Goal: Check status: Check status

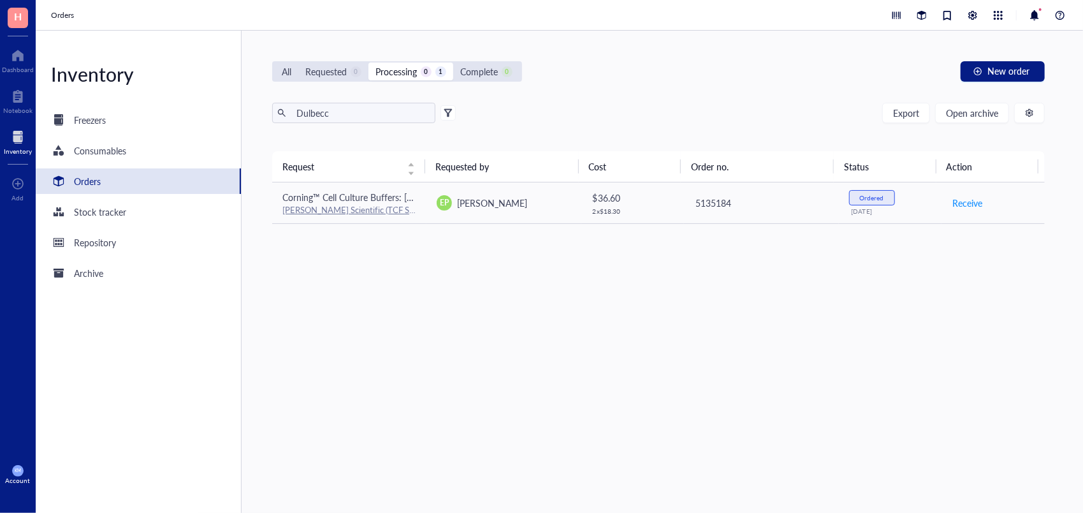
click at [99, 189] on div "Orders" at bounding box center [138, 181] width 205 height 26
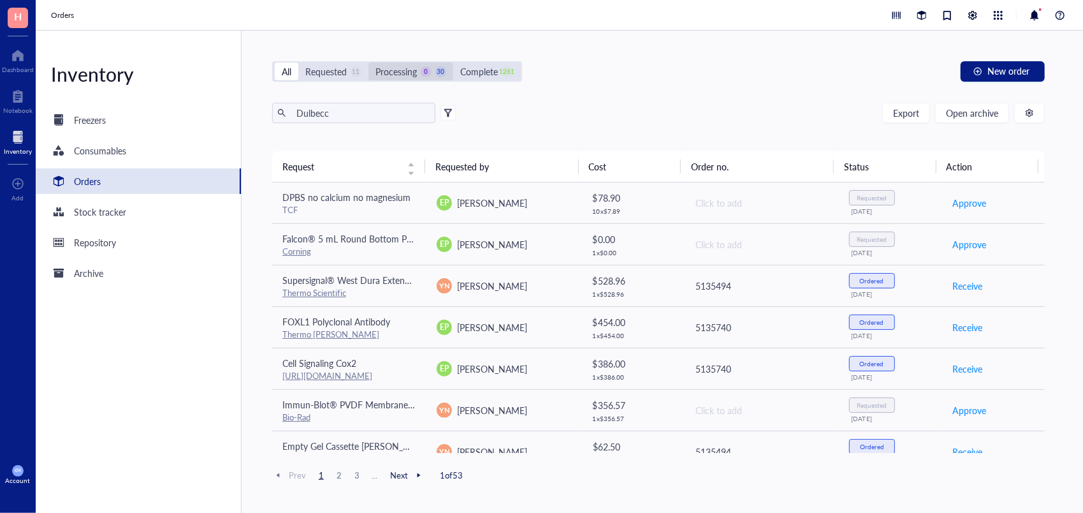
click at [428, 74] on div "0" at bounding box center [426, 71] width 11 height 11
click at [369, 62] on input "Processing 0 30" at bounding box center [369, 62] width 0 height 0
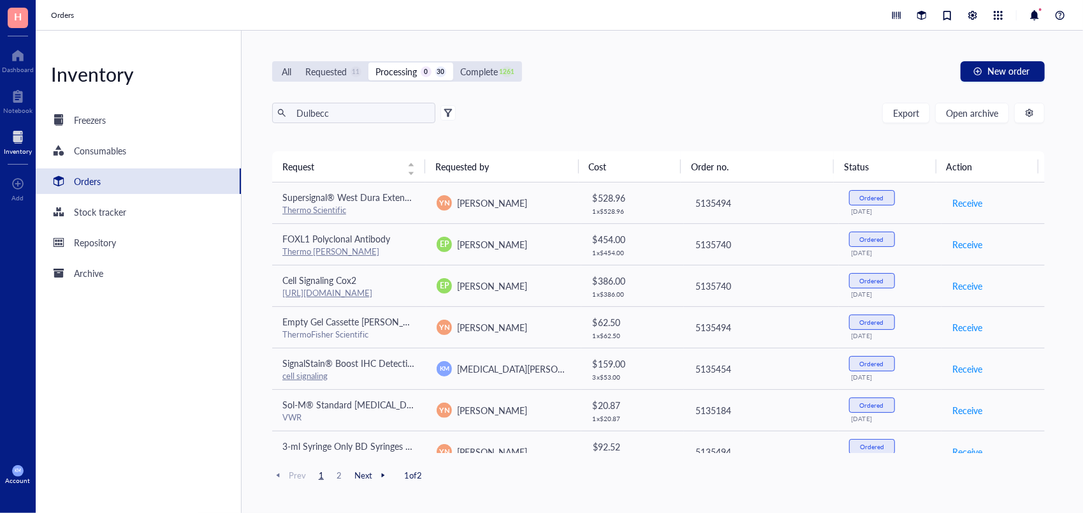
click at [367, 472] on span "Next" at bounding box center [372, 474] width 34 height 11
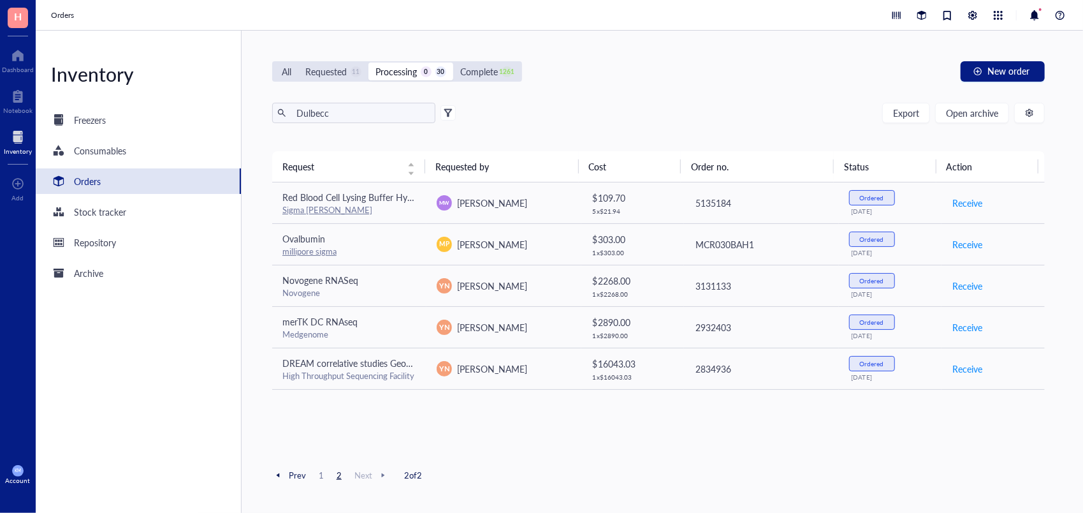
click at [319, 474] on span "1" at bounding box center [321, 474] width 15 height 11
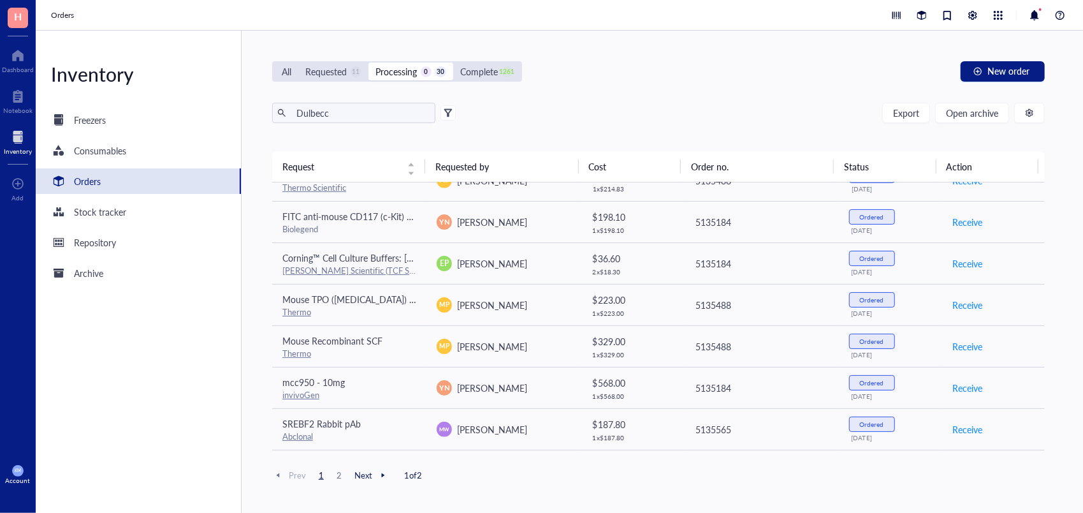
scroll to position [474, 0]
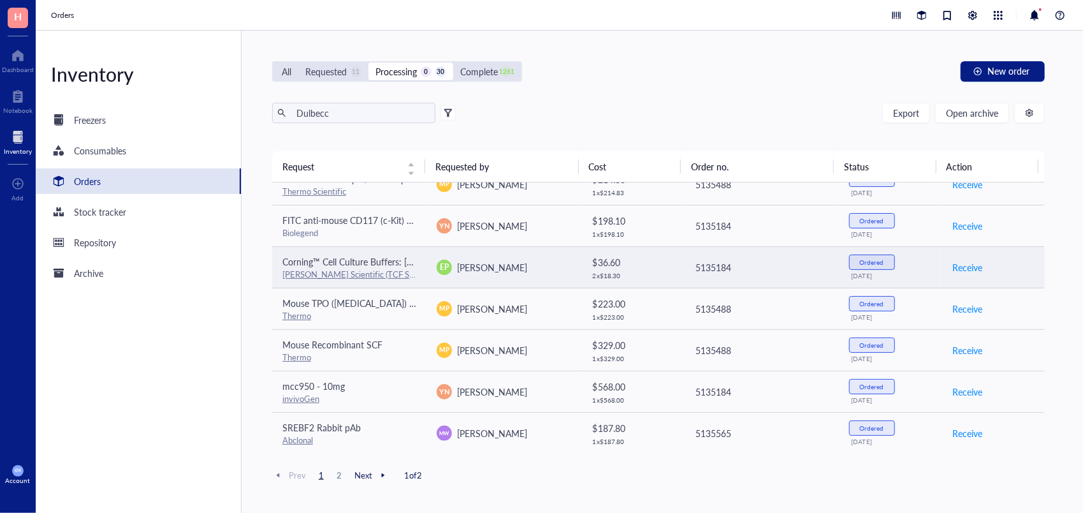
click at [347, 256] on span "Corning™ Cell Culture Buffers: [PERSON_NAME]'s Phosphate-Buffered Salt Solution…" at bounding box center [455, 261] width 346 height 13
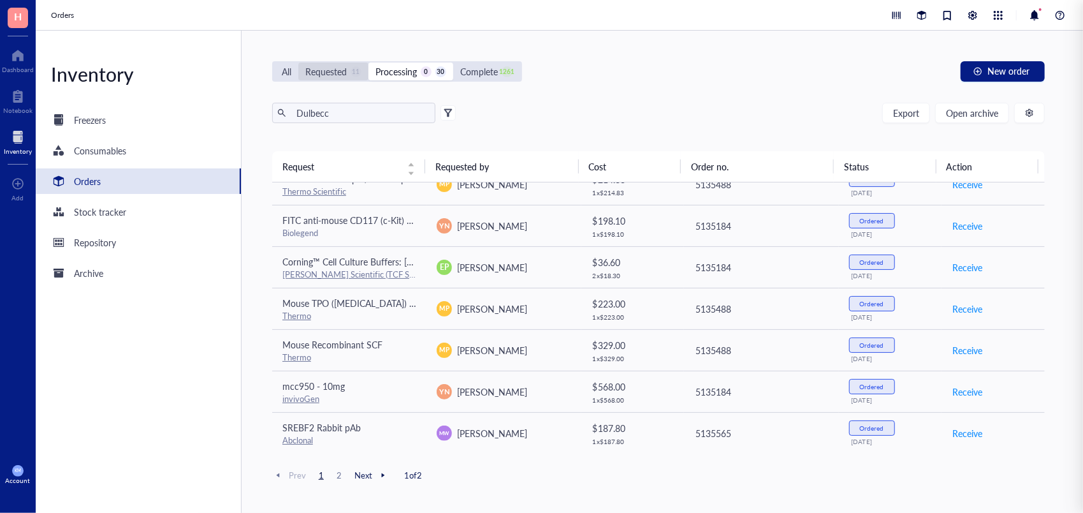
click at [330, 73] on div "Requested" at bounding box center [325, 71] width 41 height 14
click at [298, 62] on input "Requested 11" at bounding box center [298, 62] width 0 height 0
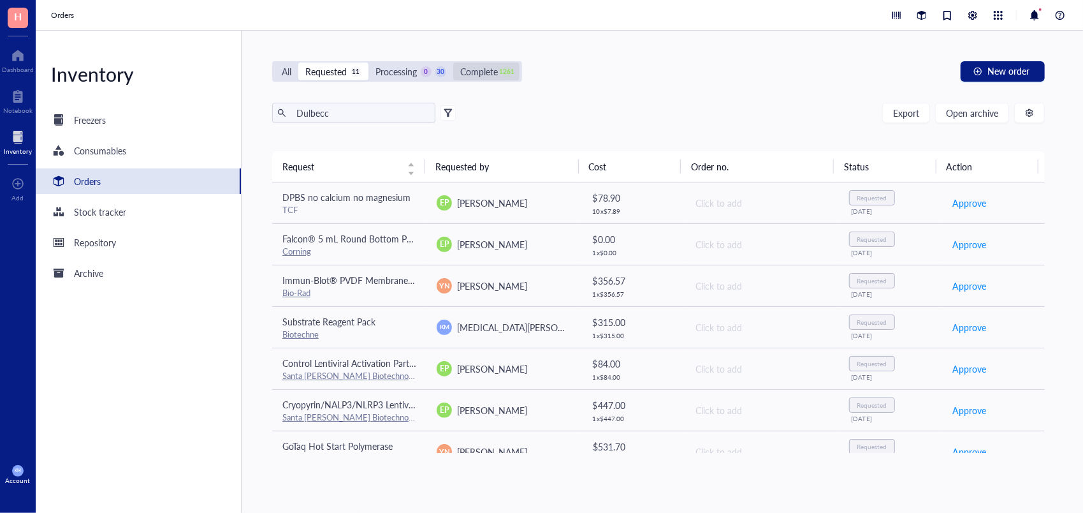
click at [484, 71] on div "Complete" at bounding box center [479, 71] width 38 height 14
click at [453, 62] on input "Complete 1261" at bounding box center [453, 62] width 0 height 0
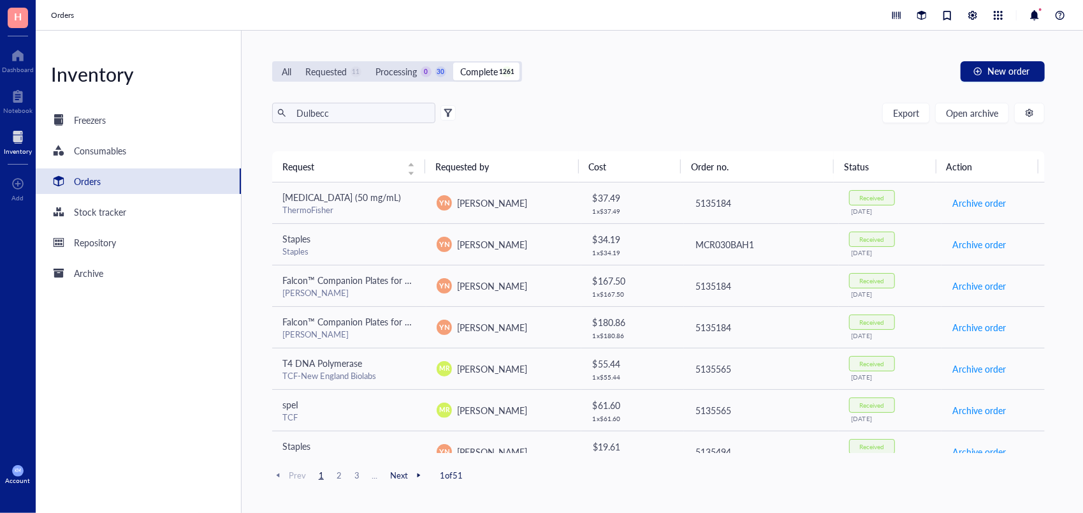
click at [414, 61] on div "All Requested 11 Processing 0 30 Complete 1261" at bounding box center [397, 71] width 250 height 20
click at [414, 66] on div "Processing" at bounding box center [396, 71] width 41 height 14
click at [369, 62] on input "Processing 0 30" at bounding box center [369, 62] width 0 height 0
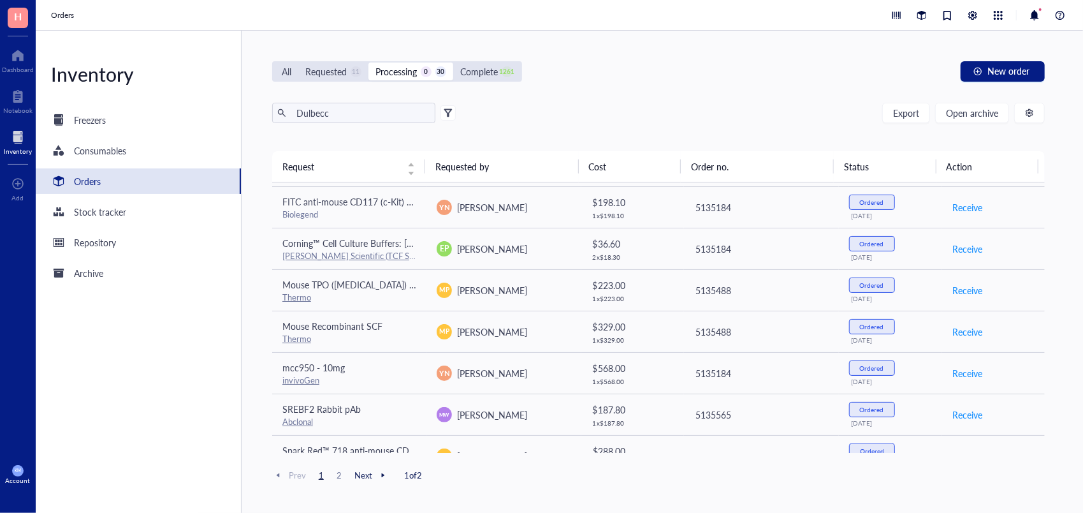
scroll to position [495, 0]
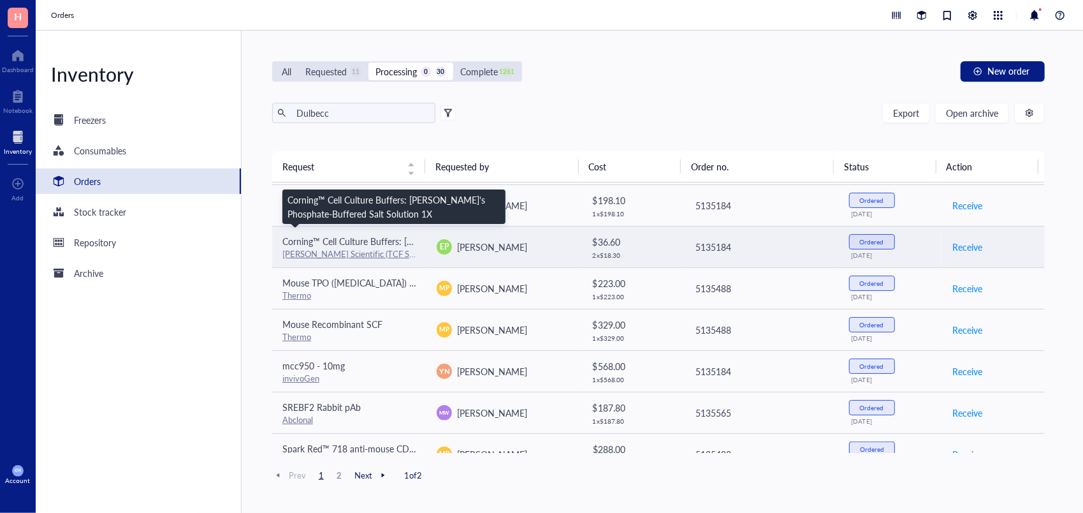
click at [379, 235] on span "Corning™ Cell Culture Buffers: [PERSON_NAME]'s Phosphate-Buffered Salt Solution…" at bounding box center [455, 241] width 346 height 13
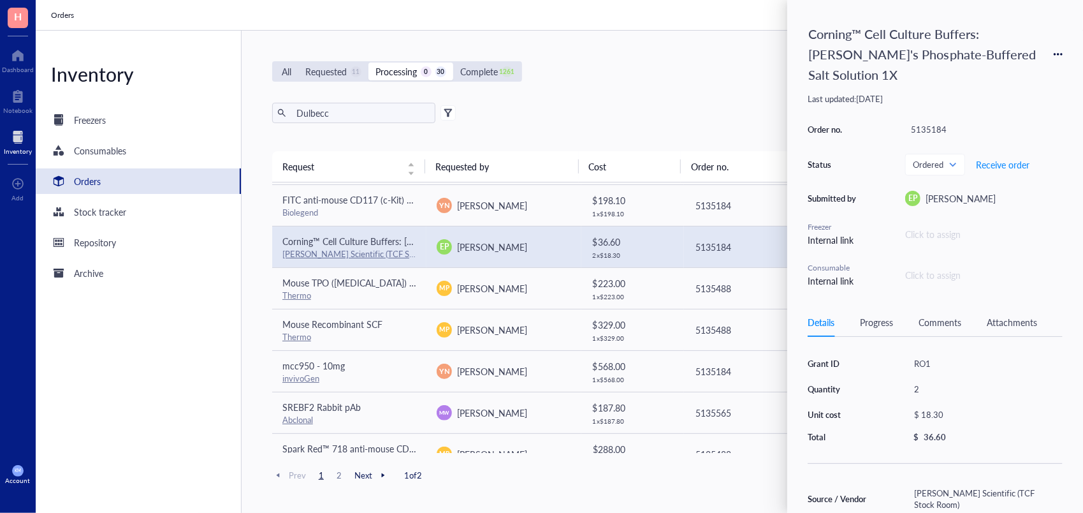
click at [820, 493] on div "Source / Vendor" at bounding box center [840, 498] width 65 height 11
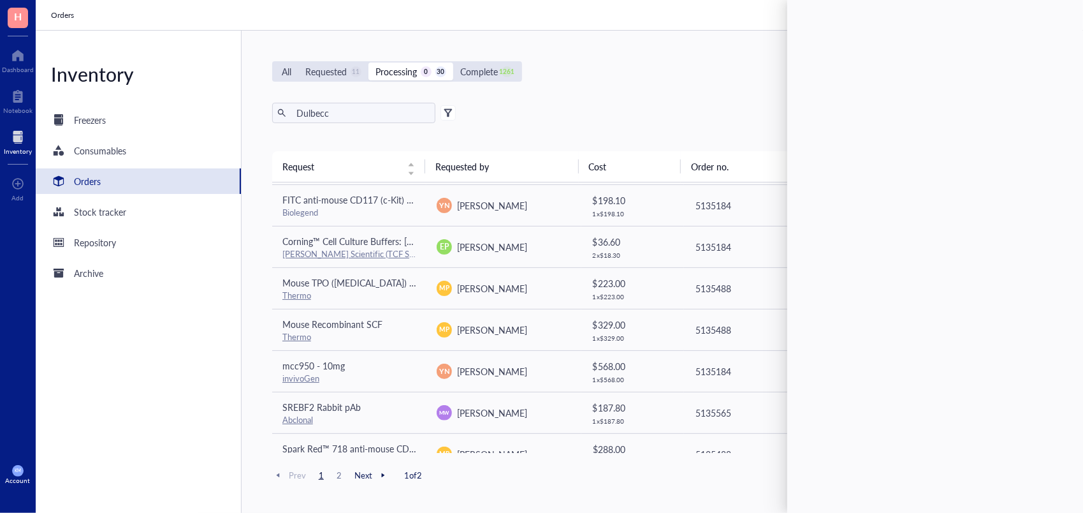
click at [655, 77] on div "All Requested 11 Processing 0 30 Complete 1261 New order" at bounding box center [658, 71] width 773 height 20
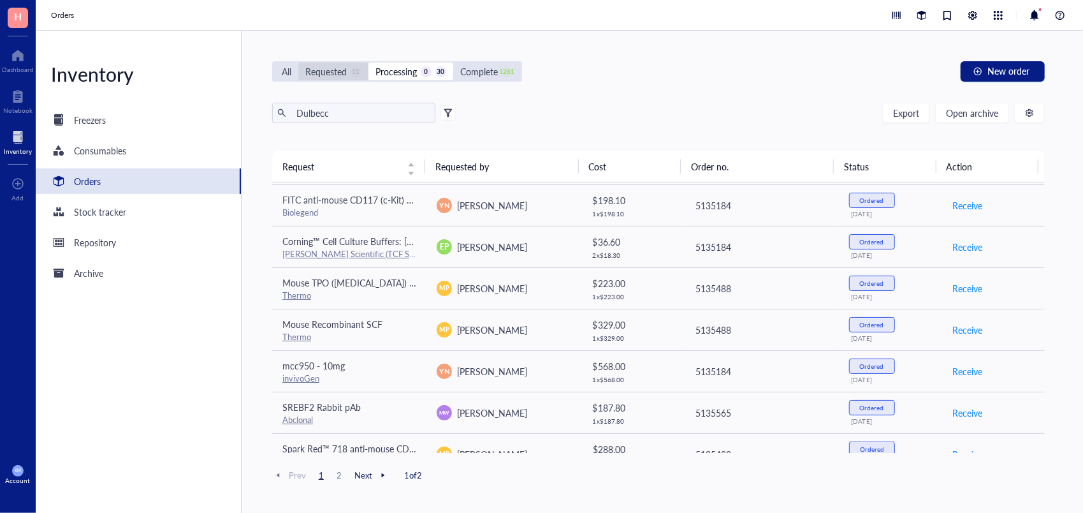
click at [320, 71] on div "Requested" at bounding box center [325, 71] width 41 height 14
click at [298, 62] on input "Requested 11" at bounding box center [298, 62] width 0 height 0
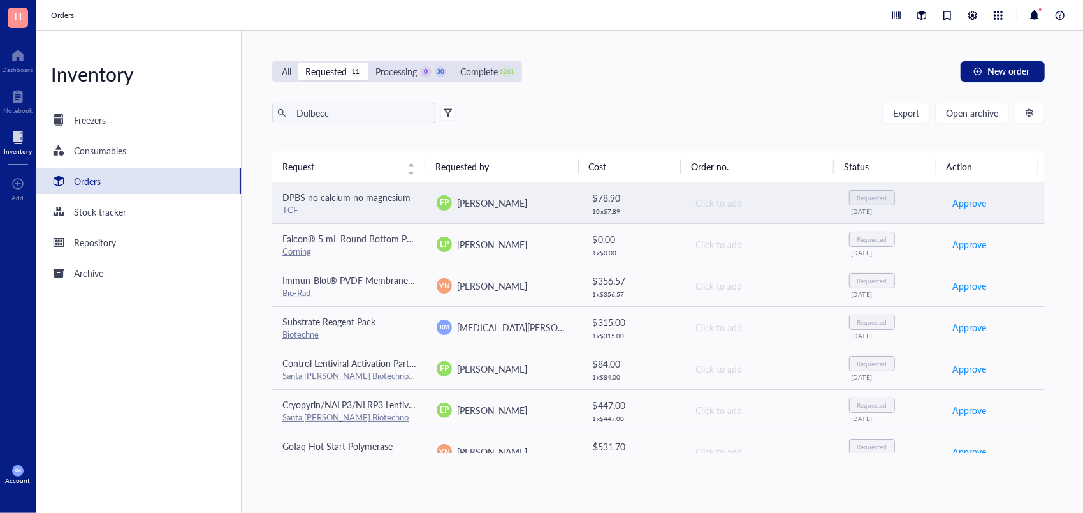
click at [355, 199] on span "DPBS no calcium no magnesium" at bounding box center [346, 197] width 128 height 13
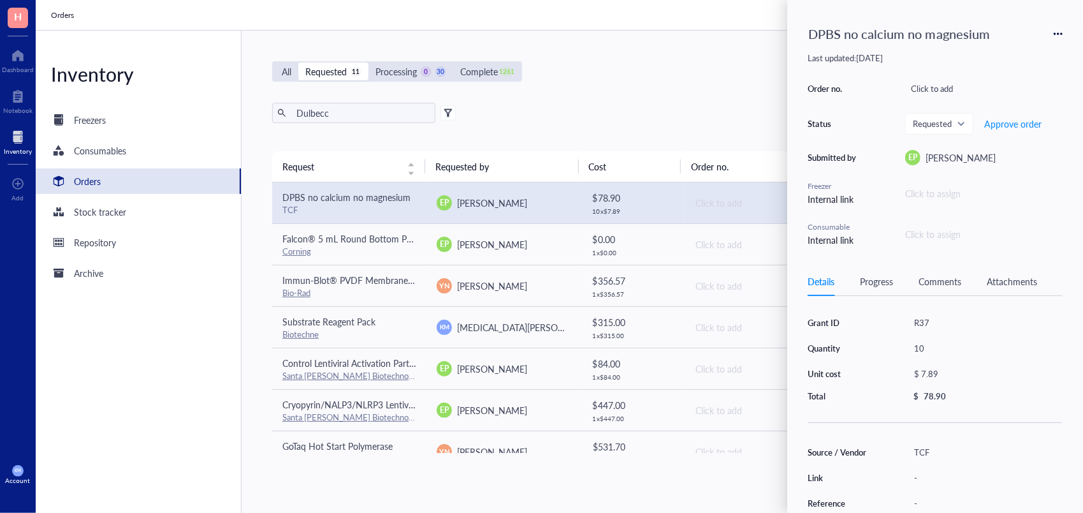
click at [834, 437] on div "Grant ID R37 Quantity 10 Unit cost $ 7.89 Total $ 78.90 Source / Vendor TCF Lin…" at bounding box center [935, 475] width 255 height 328
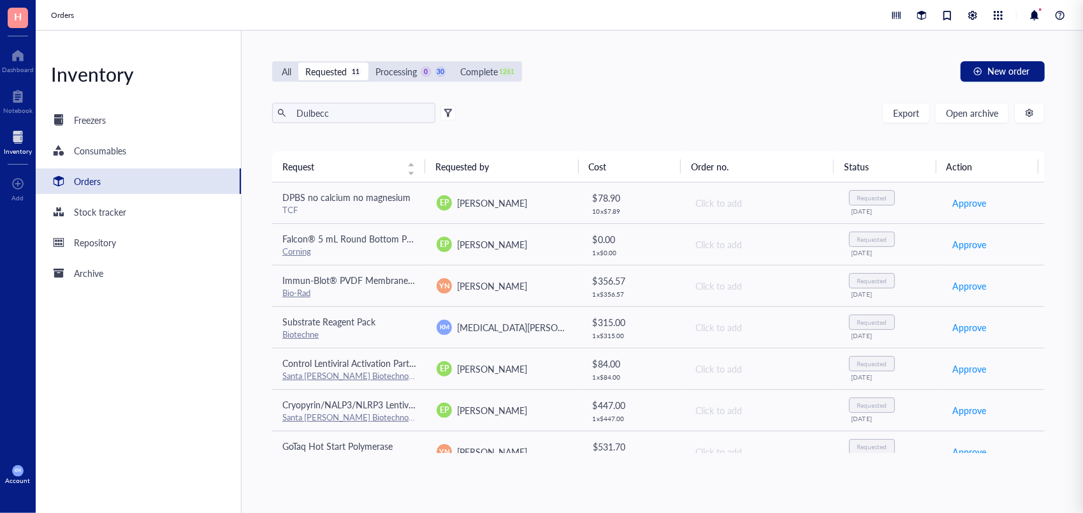
click at [690, 80] on div "All Requested 11 Processing 0 30 Complete 1261 New order" at bounding box center [658, 71] width 773 height 20
click at [411, 72] on div "Processing" at bounding box center [396, 71] width 41 height 14
click at [369, 62] on input "Processing 0 30" at bounding box center [369, 62] width 0 height 0
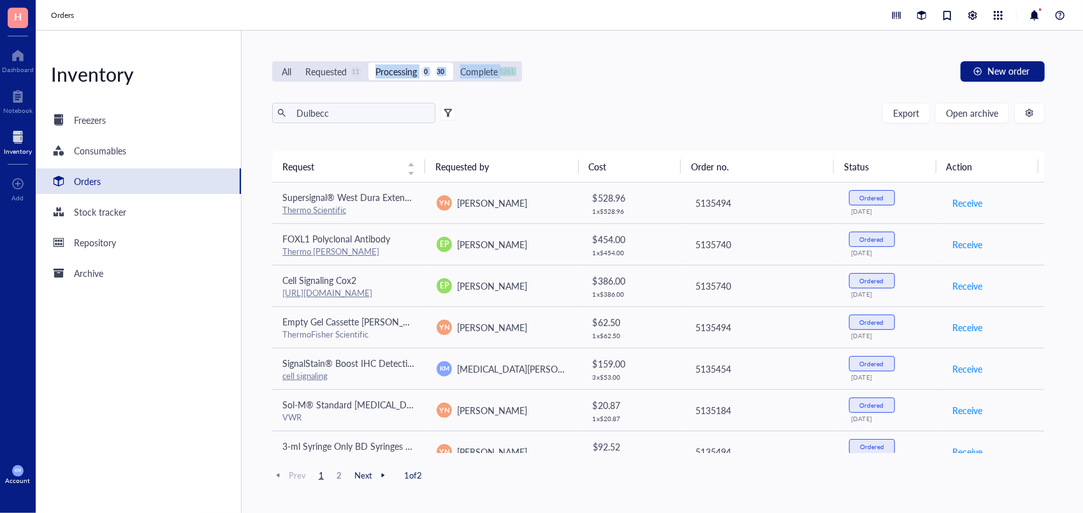
drag, startPoint x: 361, startPoint y: 71, endPoint x: 362, endPoint y: 115, distance: 43.4
click at [362, 115] on div "All Requested 11 Processing 0 30 Complete 1261 New order Dulbecc Export Open ar…" at bounding box center [659, 272] width 834 height 482
click at [362, 115] on input "Dulbecc" at bounding box center [360, 112] width 139 height 19
drag, startPoint x: 362, startPoint y: 115, endPoint x: 258, endPoint y: 112, distance: 104.0
click at [258, 112] on div "All Requested 11 Processing 0 30 Complete 1261 New order Dulbecc Export Open ar…" at bounding box center [659, 272] width 834 height 482
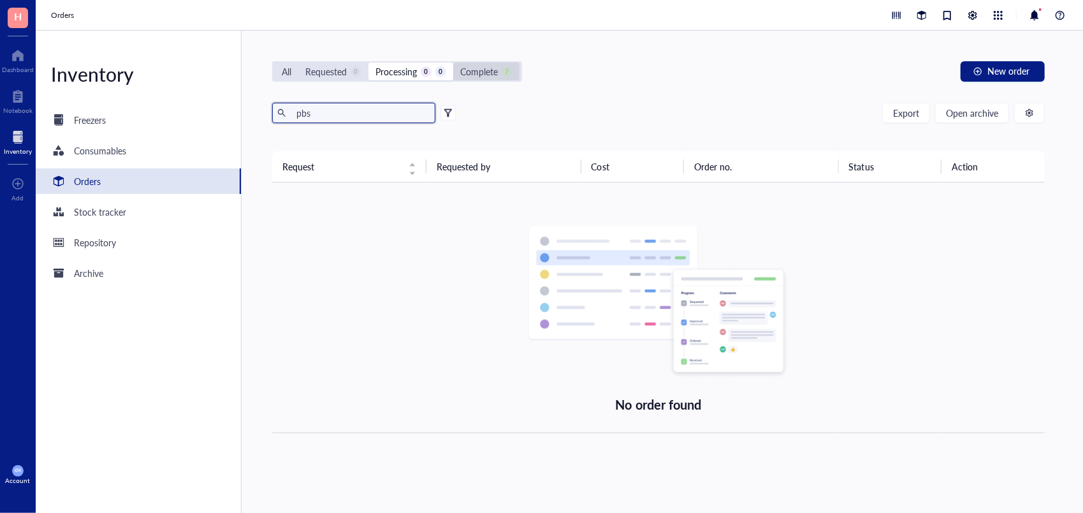
click at [500, 72] on div "Complete 7" at bounding box center [486, 71] width 52 height 14
click at [453, 62] on input "Complete 7" at bounding box center [453, 62] width 0 height 0
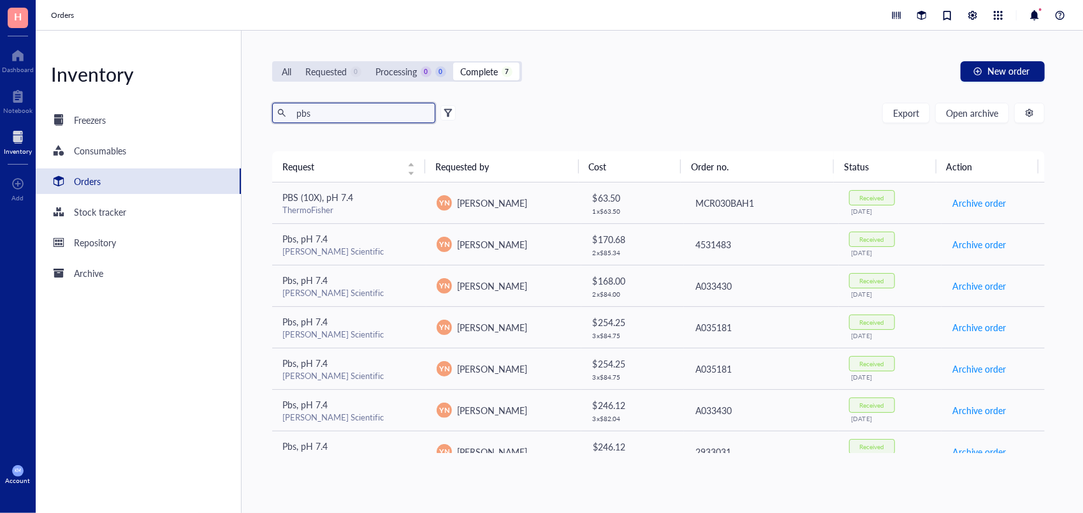
click at [297, 117] on input "pbs" at bounding box center [360, 112] width 139 height 19
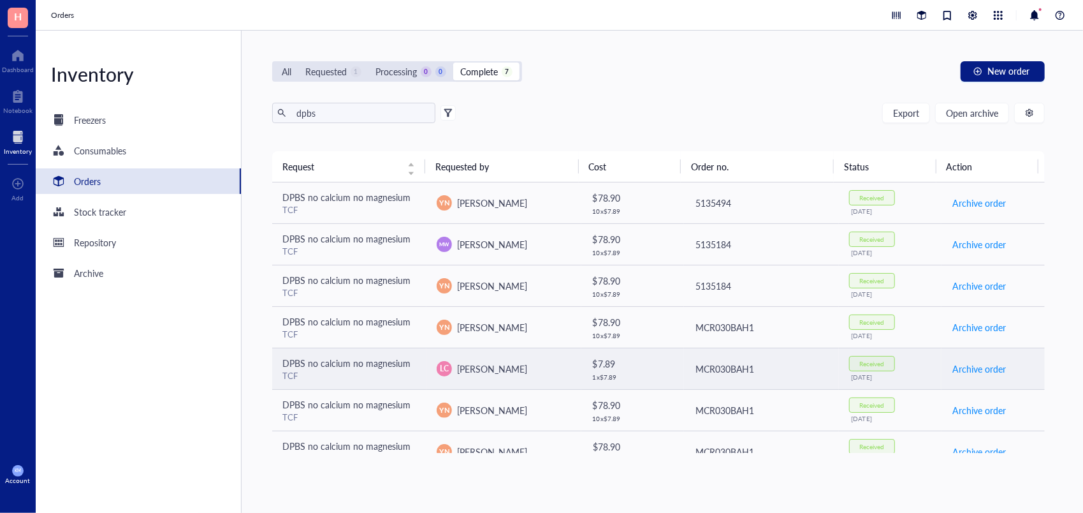
click at [370, 370] on div "TCF" at bounding box center [349, 375] width 134 height 11
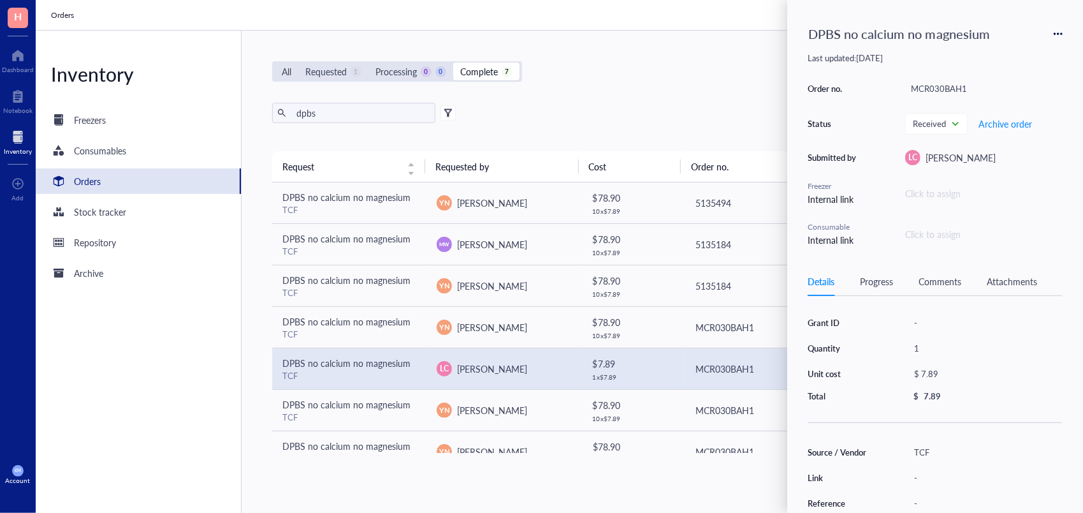
click at [824, 429] on div "Grant ID - Quantity 1 Unit cost $ 7.89 Total $ 7.89 Source / Vendor TCF Link - …" at bounding box center [935, 475] width 255 height 328
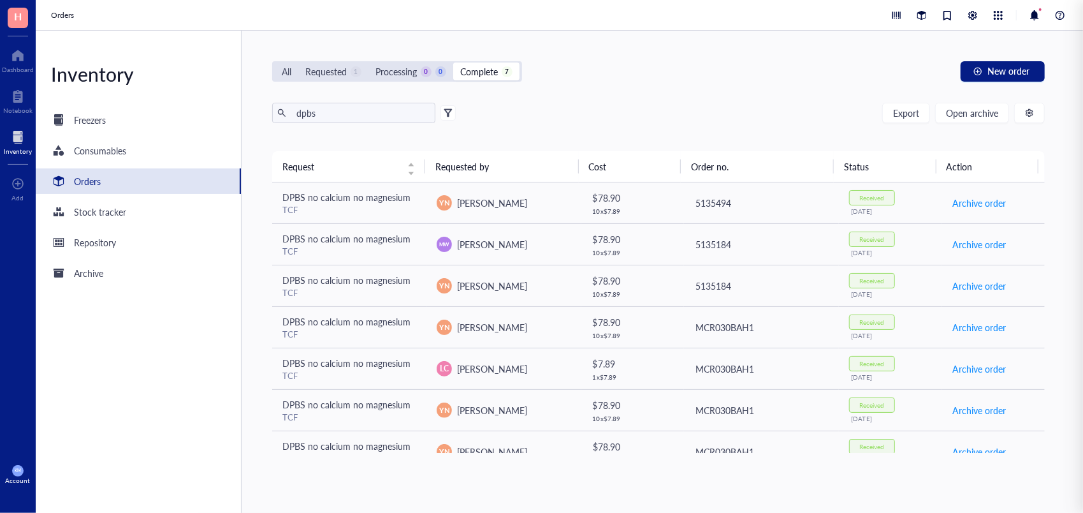
click at [682, 109] on div "dpbs Export Open archive" at bounding box center [658, 113] width 773 height 20
click at [94, 180] on div "Orders" at bounding box center [87, 181] width 27 height 14
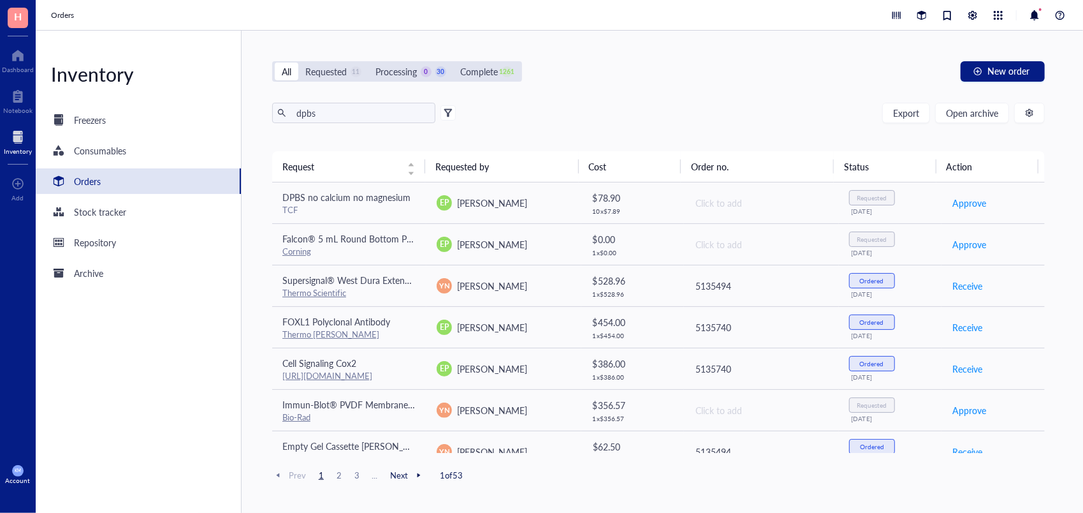
click at [105, 183] on div "Orders" at bounding box center [138, 181] width 205 height 26
click at [339, 67] on div "Requested" at bounding box center [325, 71] width 41 height 14
click at [298, 62] on input "Requested 11" at bounding box center [298, 62] width 0 height 0
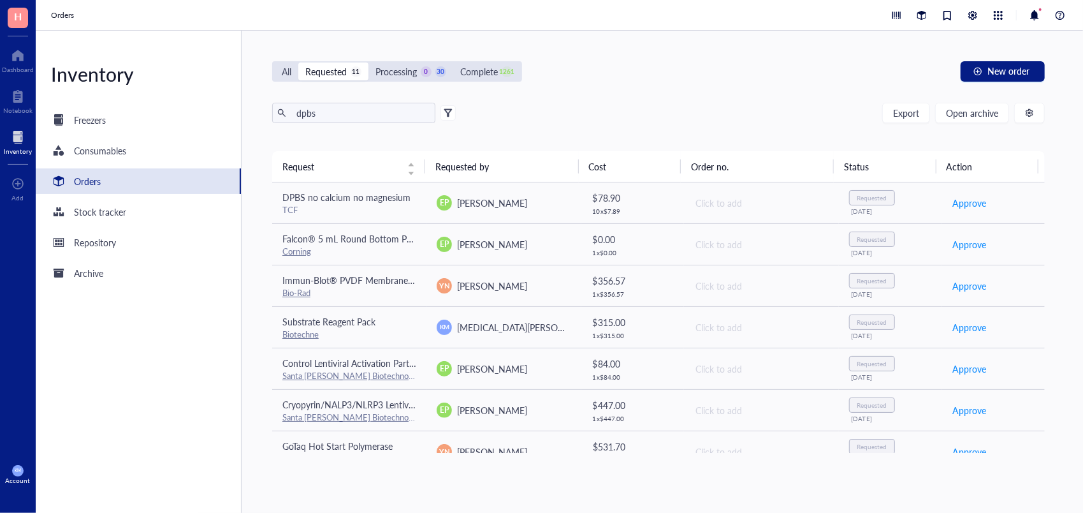
click at [463, 36] on div "All Requested 11 Processing 0 30 Complete 1261 New order dpbs Export Open archi…" at bounding box center [659, 272] width 834 height 482
click at [365, 112] on input "dpbs" at bounding box center [360, 112] width 139 height 19
drag, startPoint x: 342, startPoint y: 110, endPoint x: 309, endPoint y: 112, distance: 33.3
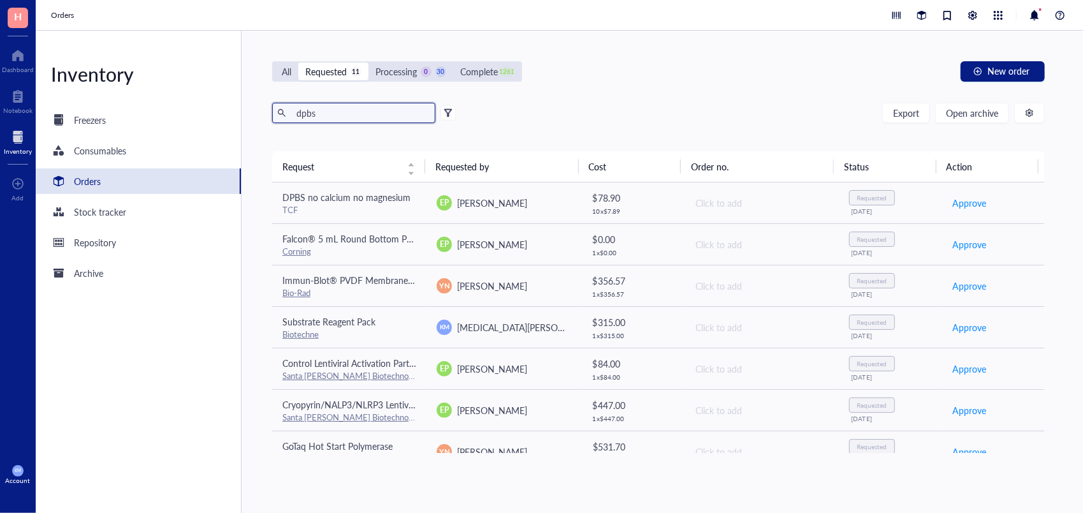
click at [309, 112] on input "dpbs" at bounding box center [360, 112] width 139 height 19
type input "d"
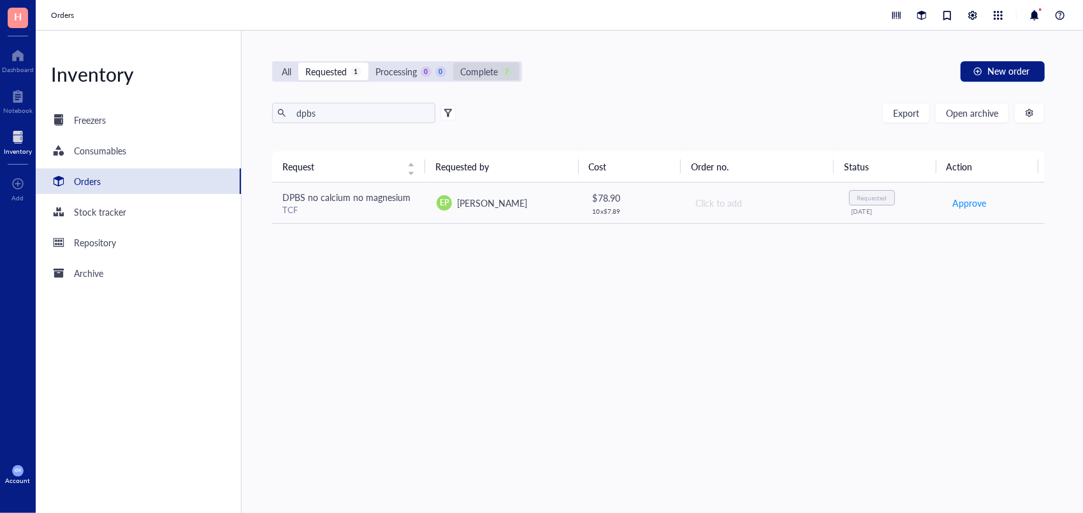
click at [478, 70] on div "Complete" at bounding box center [479, 71] width 38 height 14
click at [453, 62] on input "Complete 7" at bounding box center [453, 62] width 0 height 0
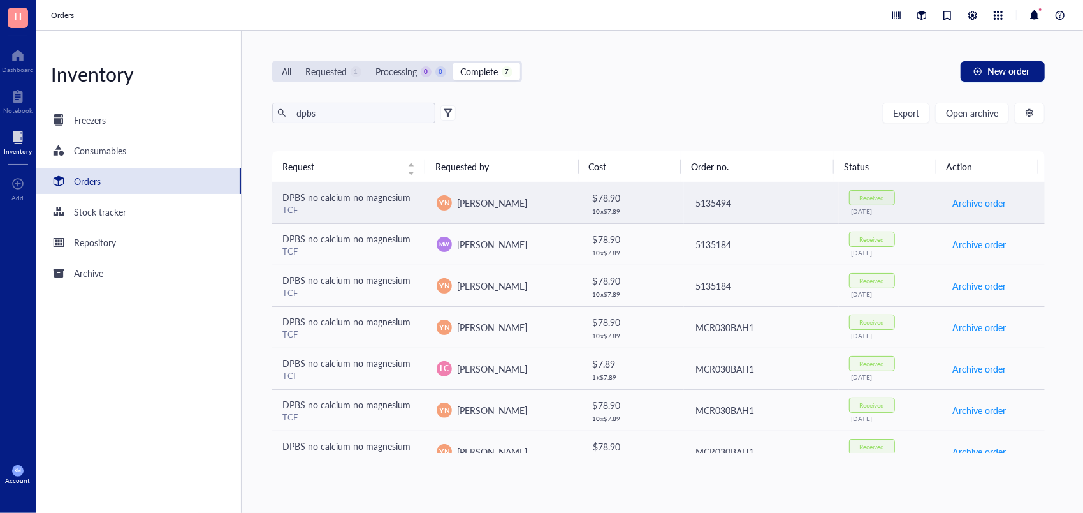
click at [394, 208] on div "TCF" at bounding box center [349, 209] width 134 height 11
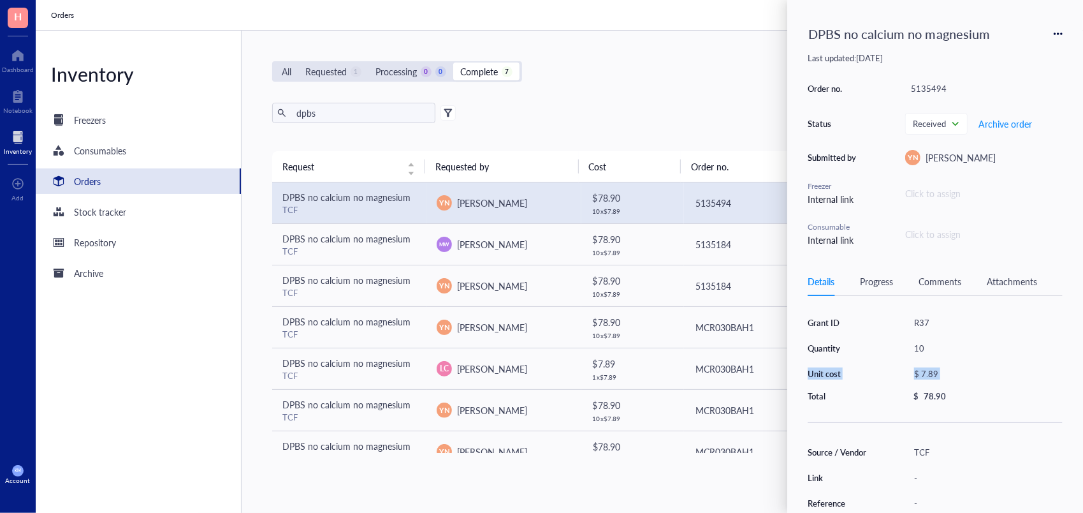
drag, startPoint x: 791, startPoint y: 378, endPoint x: 805, endPoint y: 389, distance: 17.2
click at [805, 389] on div "DPBS no calcium no magnesium Last updated: [DATE] Order no. 5135494 Status Rece…" at bounding box center [936, 256] width 296 height 513
drag, startPoint x: 805, startPoint y: 389, endPoint x: 795, endPoint y: 389, distance: 10.2
click at [795, 389] on div "DPBS no calcium no magnesium Last updated: [DATE] Order no. 5135494 Status Rece…" at bounding box center [936, 256] width 296 height 513
click at [812, 420] on div "Grant ID R37 Quantity 10 Unit cost $ 7.89 Total $ 78.90 Source / Vendor TCF Lin…" at bounding box center [935, 475] width 255 height 328
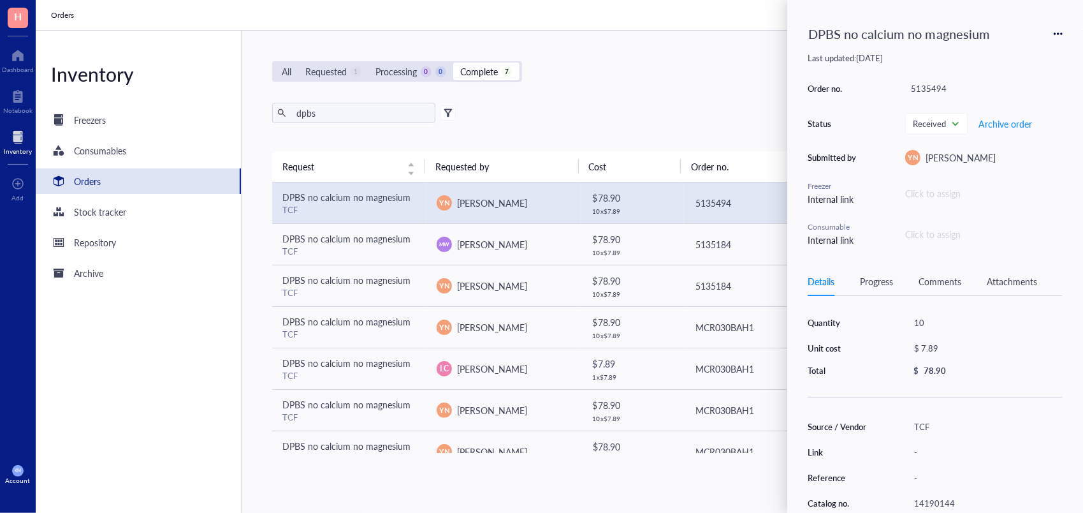
scroll to position [126, 0]
click at [876, 284] on div "Progress" at bounding box center [876, 281] width 33 height 14
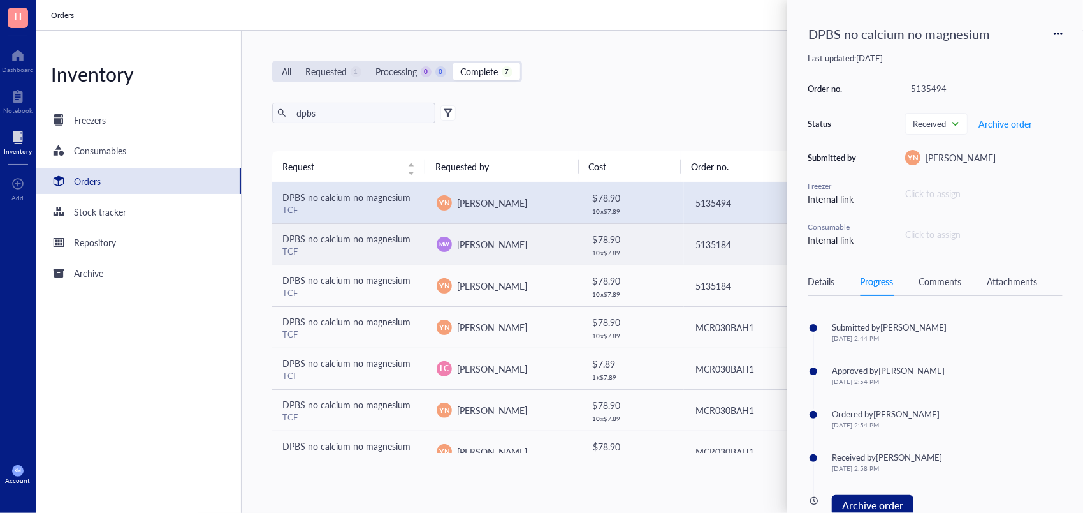
click at [559, 259] on td "MW [PERSON_NAME]" at bounding box center [504, 243] width 154 height 41
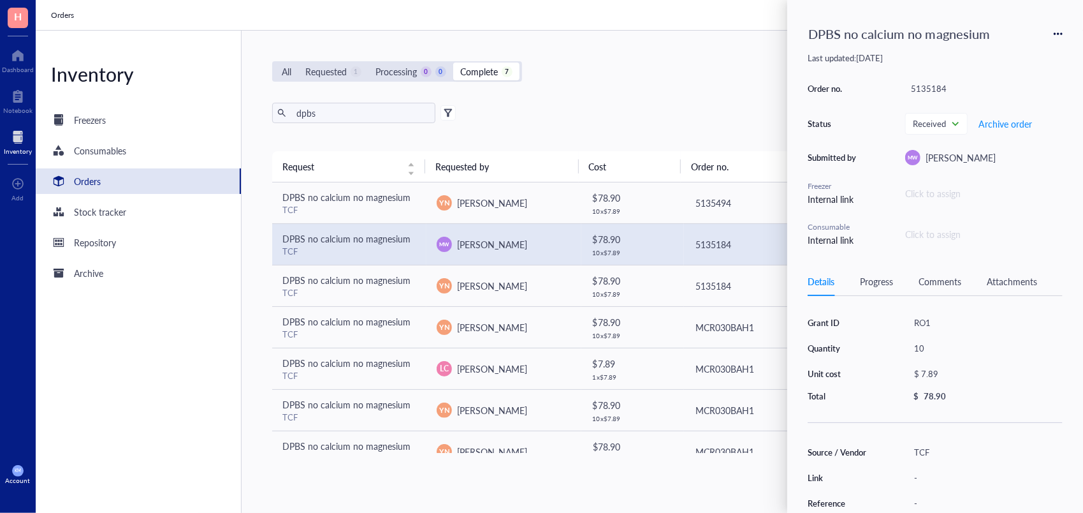
click at [802, 237] on div "DPBS no calcium no magnesium Last updated: [DATE] Order no. 5135184 Status Rece…" at bounding box center [936, 256] width 296 height 513
drag, startPoint x: 802, startPoint y: 237, endPoint x: 800, endPoint y: 221, distance: 16.1
click at [800, 221] on div "DPBS no calcium no magnesium Last updated: [DATE] Order no. 5135184 Status Rece…" at bounding box center [936, 256] width 296 height 513
drag, startPoint x: 800, startPoint y: 221, endPoint x: 816, endPoint y: 327, distance: 107.8
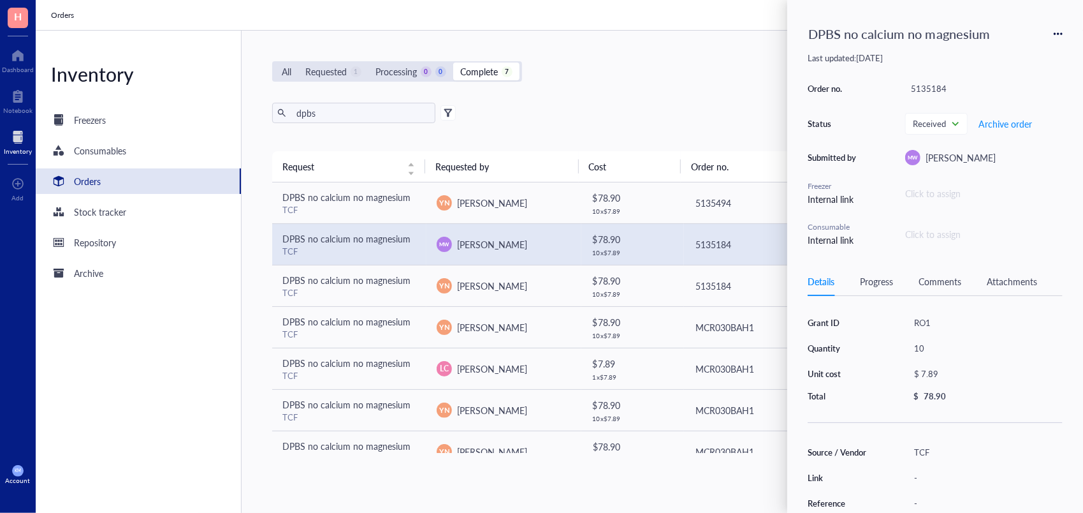
click at [816, 327] on div "Grant ID RO1 Quantity 10 Unit cost $ 7.89 Total $ 78.90" at bounding box center [935, 358] width 255 height 88
click at [871, 290] on div "Details Progress Comments Attachments" at bounding box center [935, 281] width 255 height 29
click at [873, 284] on div "Progress" at bounding box center [876, 281] width 33 height 14
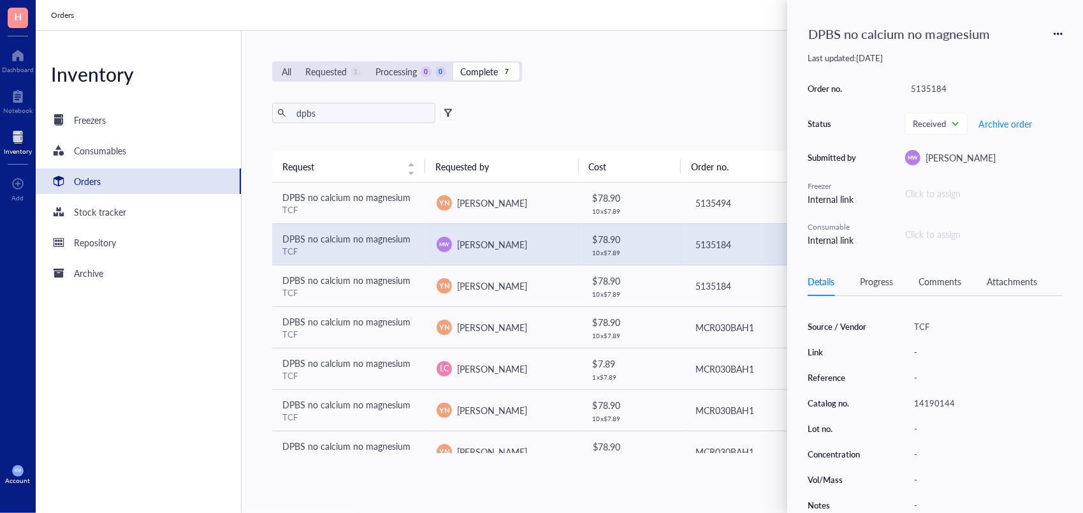
scroll to position [0, 0]
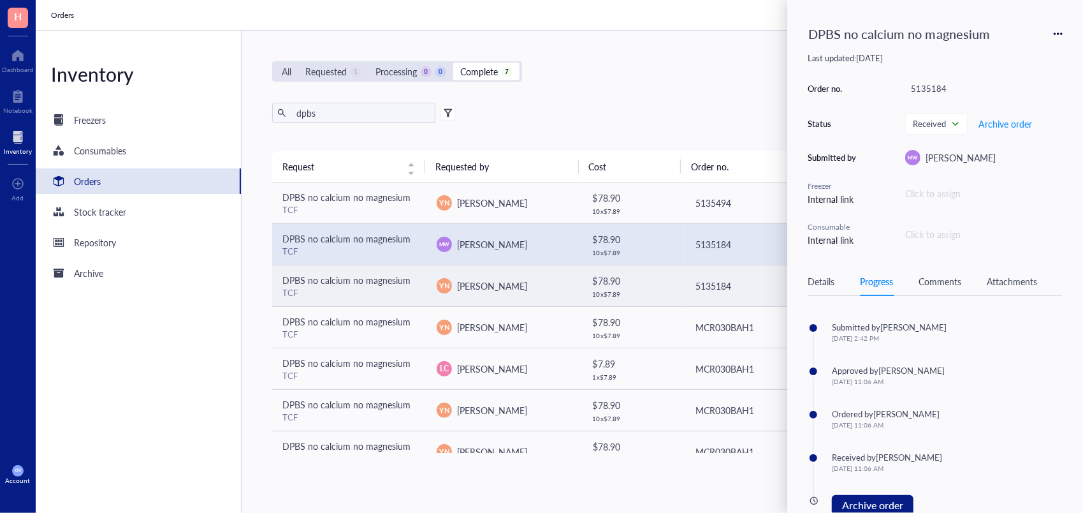
click at [402, 287] on div "TCF" at bounding box center [349, 292] width 134 height 11
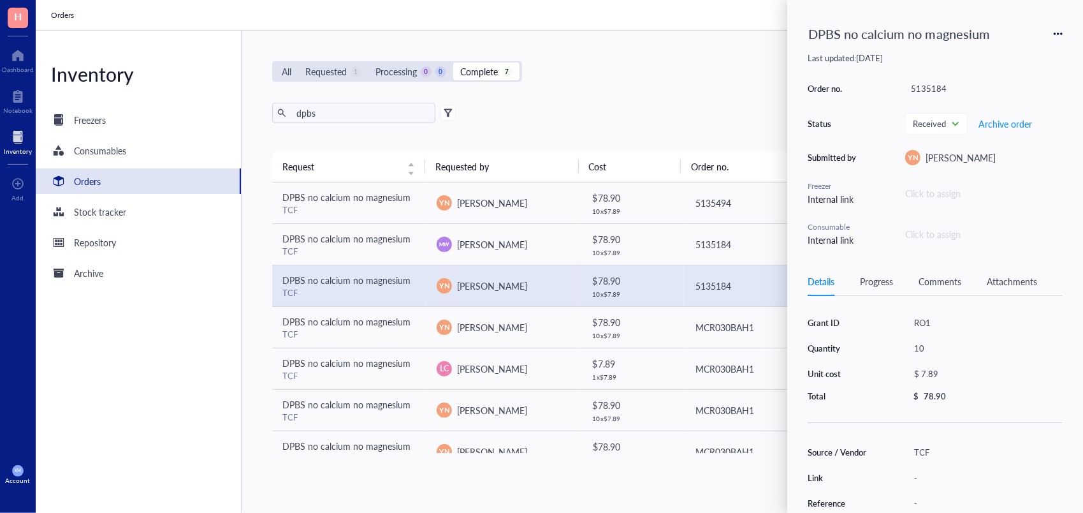
click at [885, 285] on div "Progress" at bounding box center [876, 281] width 33 height 14
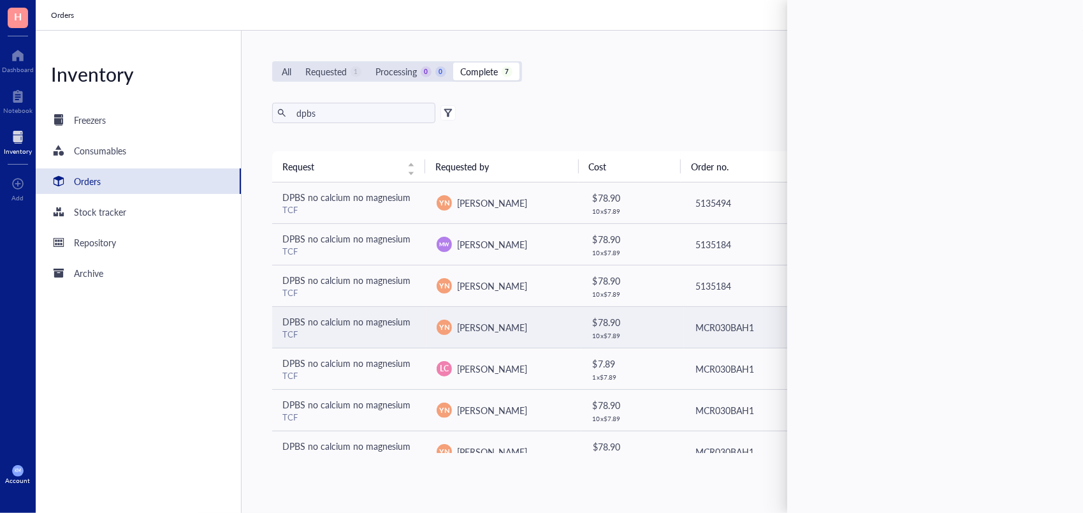
click at [536, 331] on div "YN Y-[PERSON_NAME]" at bounding box center [504, 326] width 134 height 15
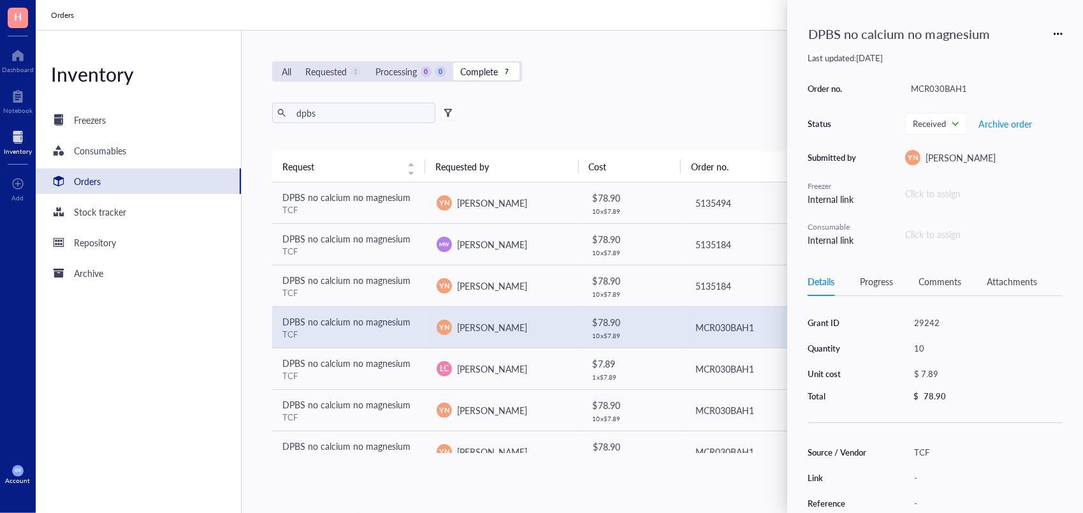
click at [867, 279] on div "Progress" at bounding box center [876, 281] width 33 height 14
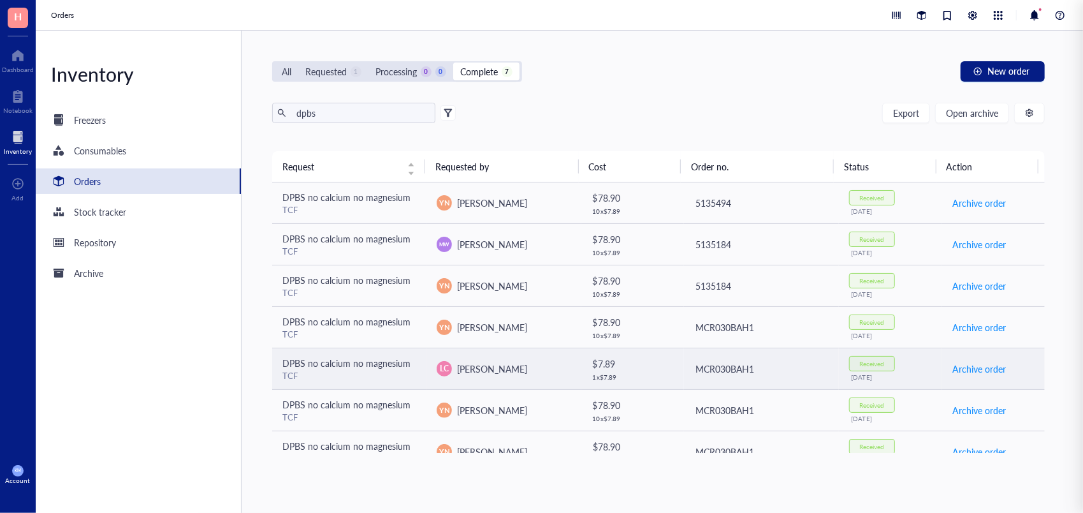
click at [529, 378] on td "LC [PERSON_NAME]" at bounding box center [504, 368] width 154 height 41
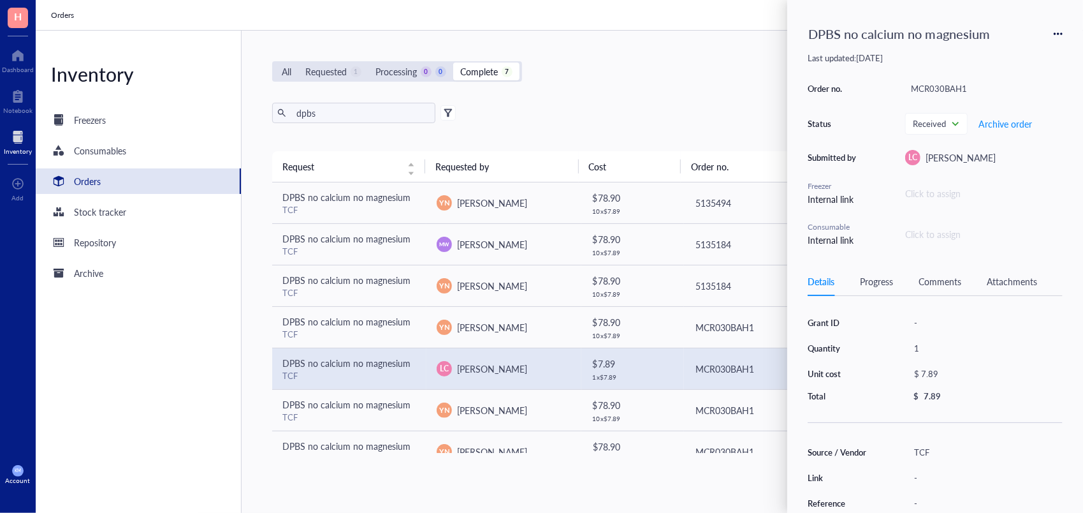
click at [830, 330] on div "Grant ID - Quantity 1 Unit cost $ 7.89 Total $ 7.89" at bounding box center [935, 358] width 255 height 88
click at [875, 286] on div "Progress" at bounding box center [876, 281] width 33 height 14
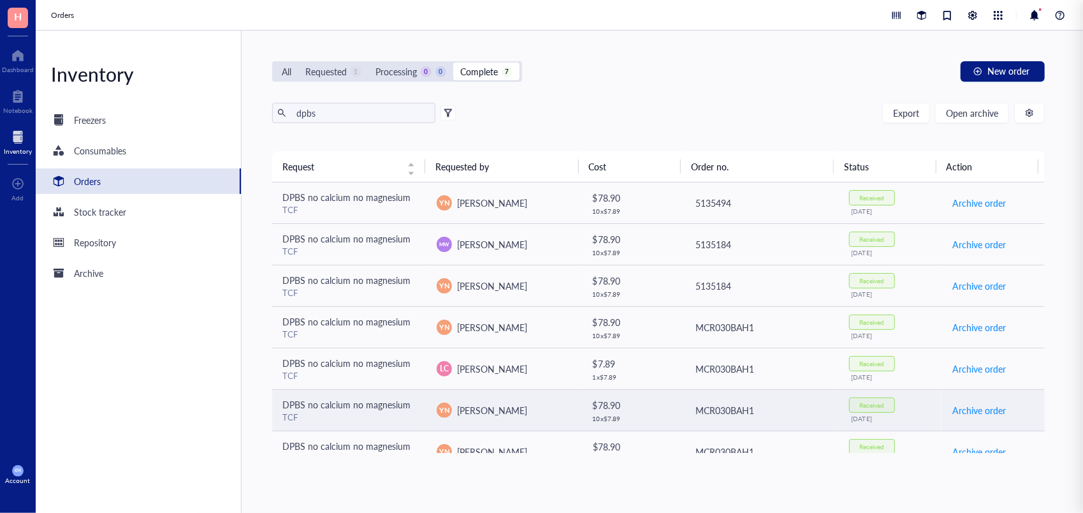
click at [479, 414] on span "[PERSON_NAME]" at bounding box center [492, 410] width 70 height 13
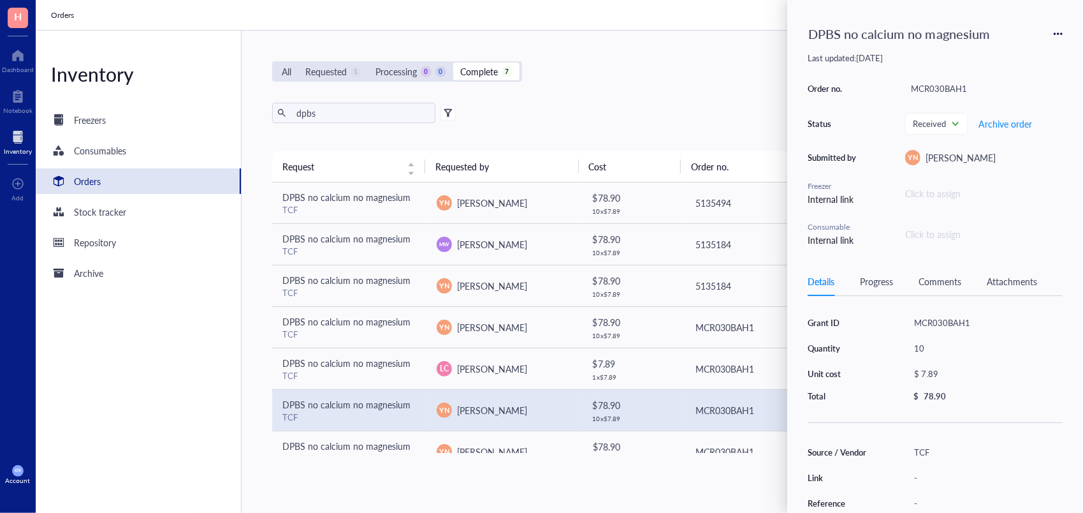
click at [881, 277] on div "Progress" at bounding box center [876, 281] width 33 height 14
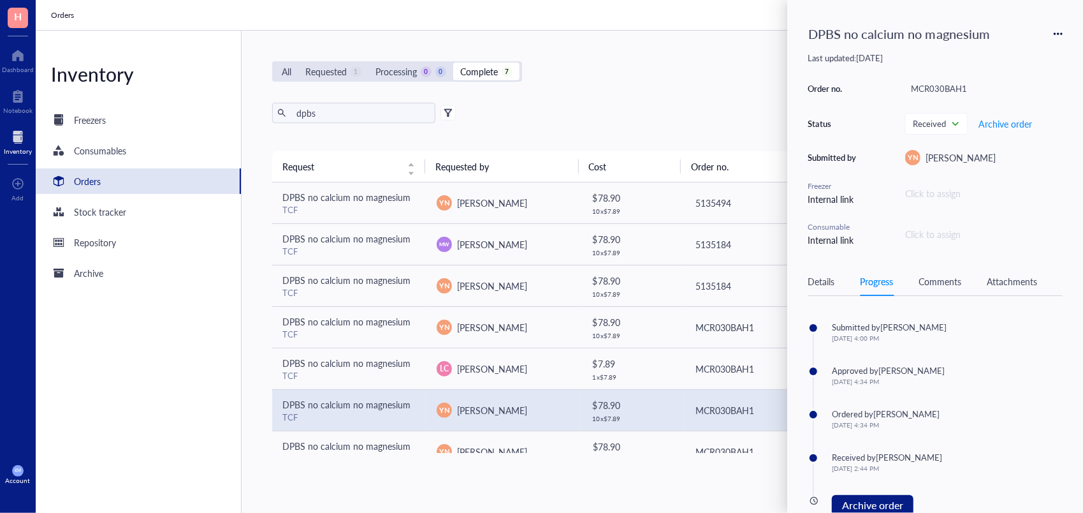
click at [726, 85] on div "All Requested 1 Processing 0 0 Complete 7 New order dpbs Export Open archive Re…" at bounding box center [659, 272] width 834 height 482
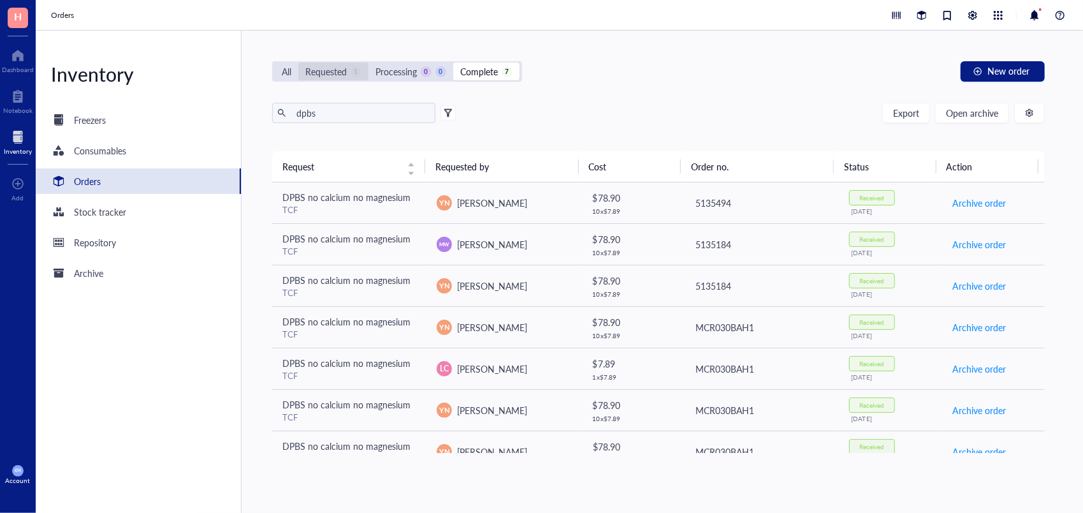
click at [342, 73] on div "Requested" at bounding box center [325, 71] width 41 height 14
click at [298, 62] on input "Requested 1" at bounding box center [298, 62] width 0 height 0
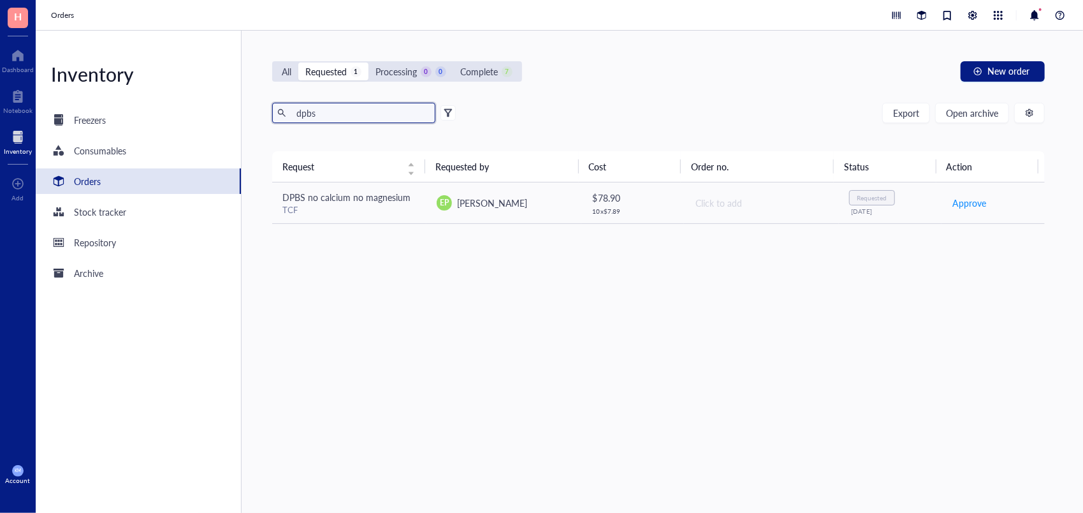
click at [302, 115] on input "dpbs" at bounding box center [360, 112] width 139 height 19
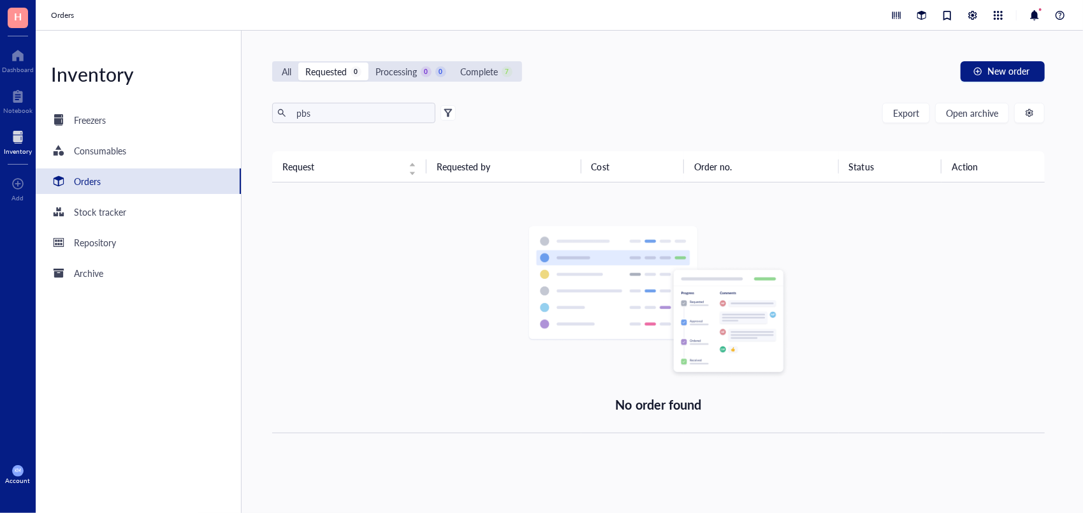
click at [495, 80] on div "All Requested 0 Processing 0 0 Complete 7" at bounding box center [397, 71] width 250 height 20
click at [446, 73] on div "0" at bounding box center [441, 71] width 11 height 11
click at [369, 62] on input "Processing 0 0" at bounding box center [369, 62] width 0 height 0
click at [506, 73] on div "7" at bounding box center [507, 71] width 11 height 11
click at [453, 62] on input "Complete 7" at bounding box center [453, 62] width 0 height 0
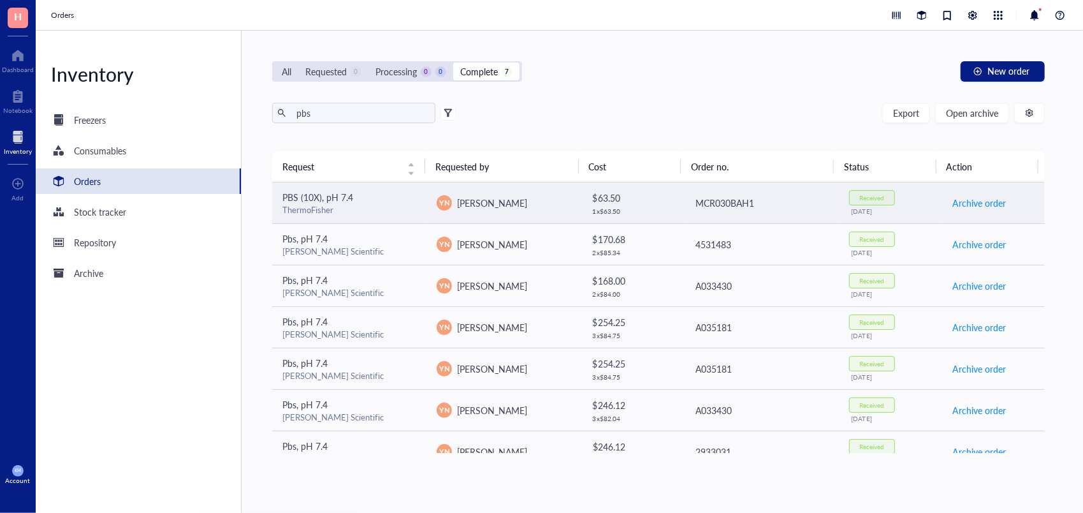
click at [375, 208] on div "ThermoFisher" at bounding box center [349, 209] width 134 height 11
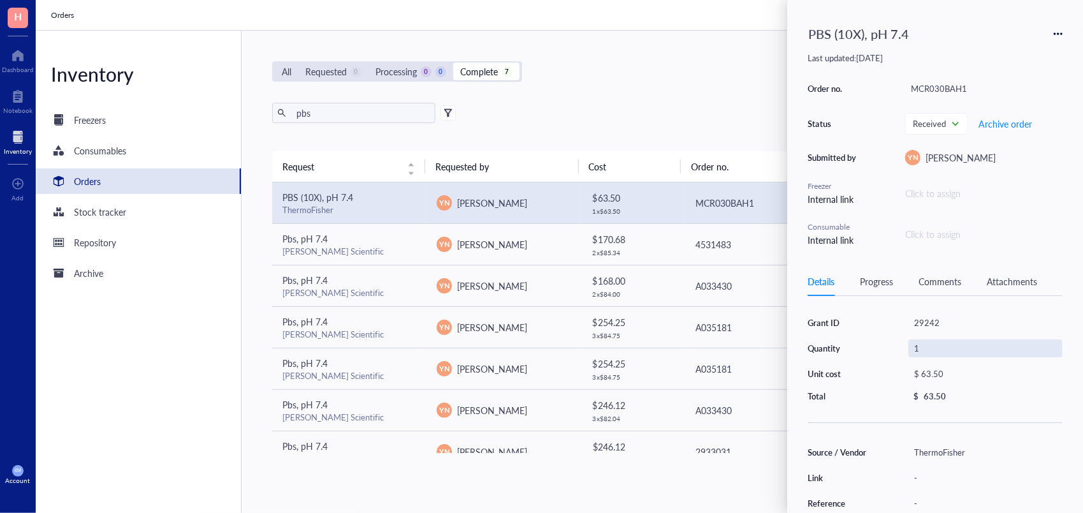
click at [1046, 343] on div "1" at bounding box center [986, 348] width 154 height 18
click at [1064, 267] on div "PBS (10X), pH 7.4 Last updated: [DATE] Order no. MCR030BAH1 Status Received Arc…" at bounding box center [936, 256] width 296 height 513
click at [1045, 213] on div "Order no. MCR030BAH1 Status Received Archive order Submitted by YN Y-[PERSON_NA…" at bounding box center [935, 163] width 255 height 167
click at [800, 457] on div "PBS (10X), pH 7.4 Last updated: [DATE] Order no. MCR030BAH1 Status Received Arc…" at bounding box center [936, 256] width 296 height 513
click at [822, 446] on div "Source / Vendor" at bounding box center [840, 451] width 65 height 11
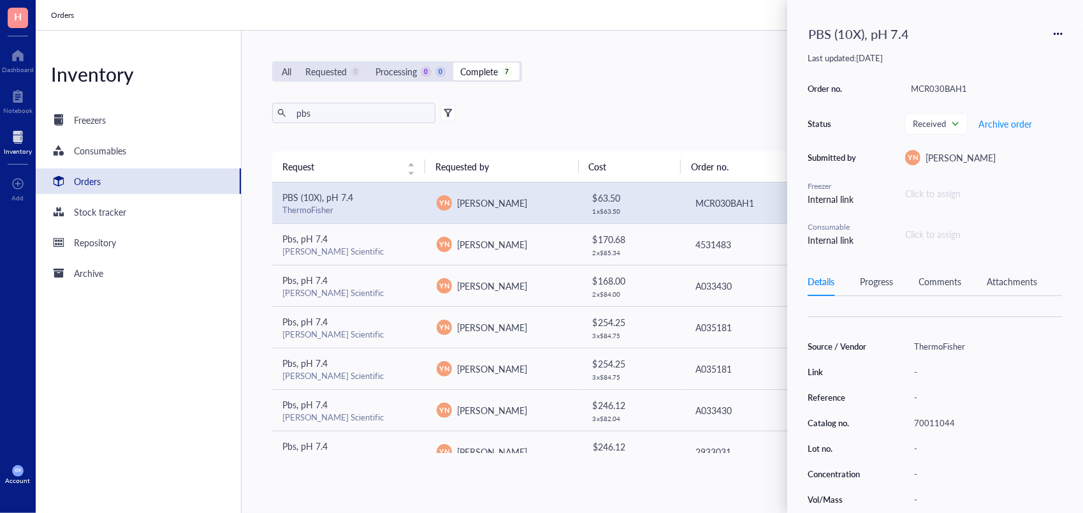
scroll to position [126, 0]
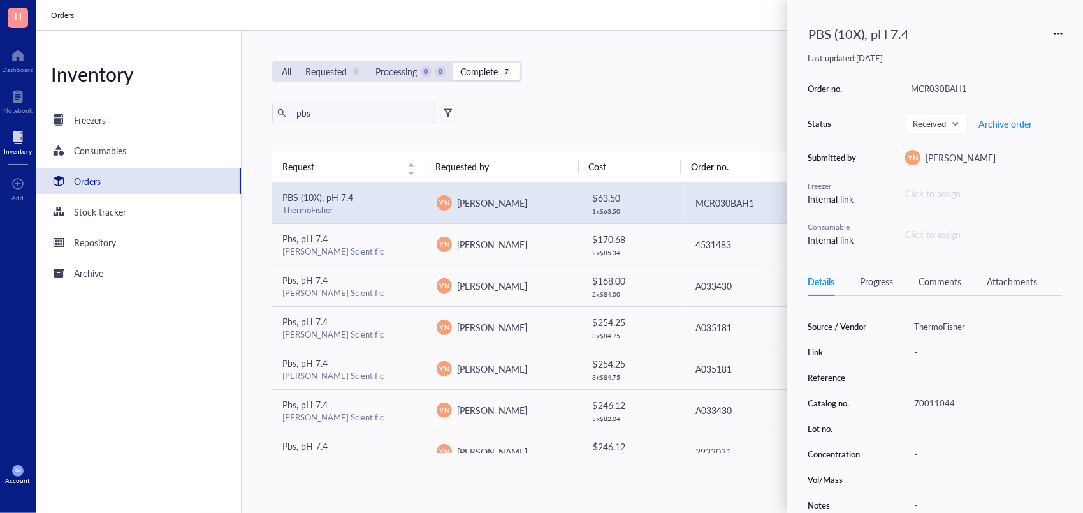
click at [891, 275] on div "Progress" at bounding box center [876, 281] width 33 height 14
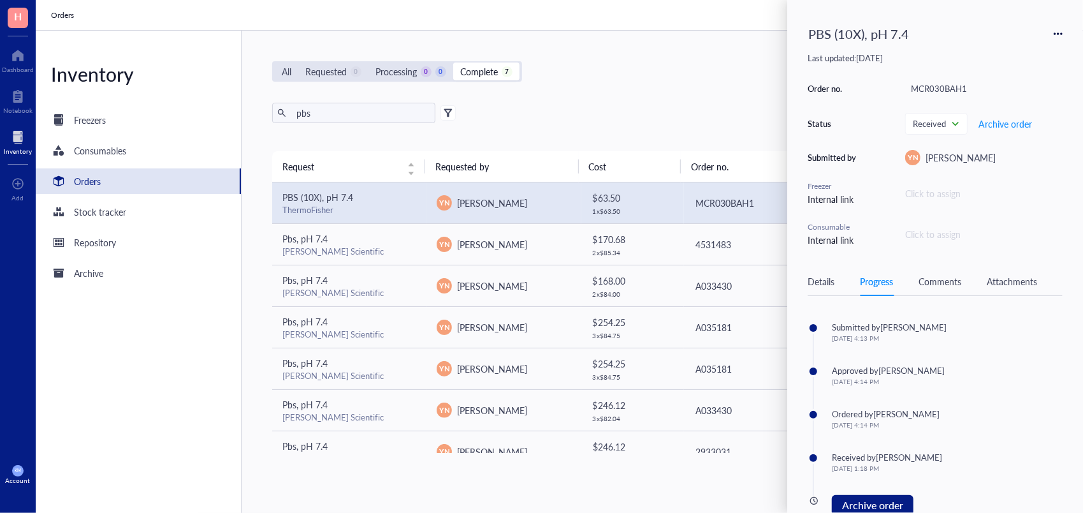
click at [825, 288] on div "Details Progress Comments Attachments" at bounding box center [935, 281] width 255 height 29
click at [824, 279] on div "Details" at bounding box center [821, 281] width 27 height 14
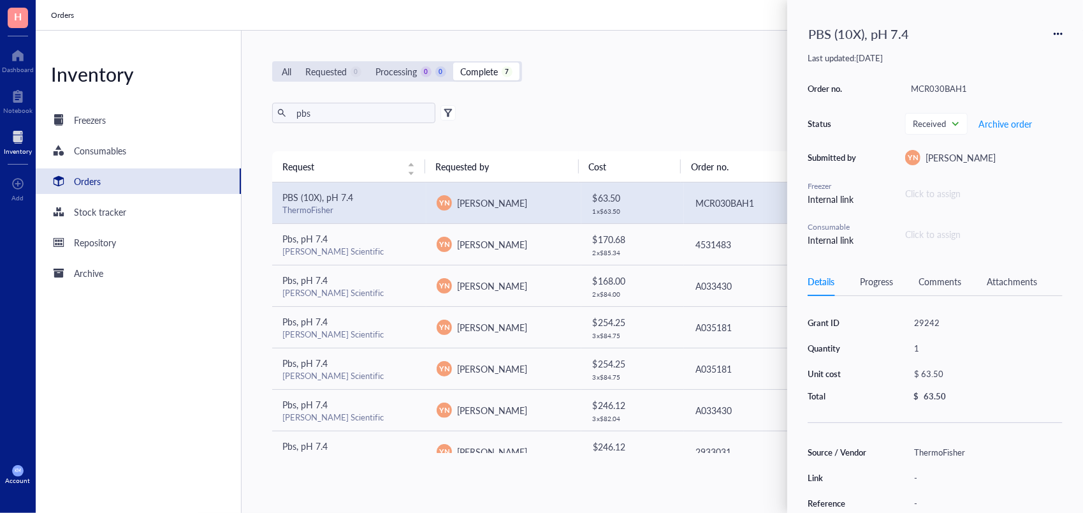
click at [857, 273] on div "Details Progress Comments Attachments" at bounding box center [935, 281] width 255 height 29
click at [865, 279] on div "Progress" at bounding box center [876, 281] width 33 height 14
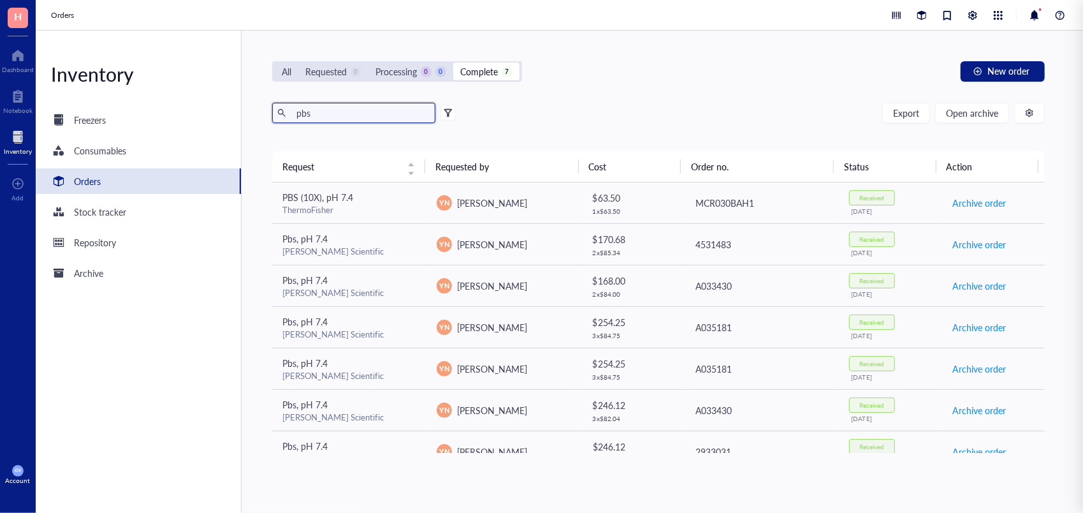
click at [298, 115] on input "pbs" at bounding box center [360, 112] width 139 height 19
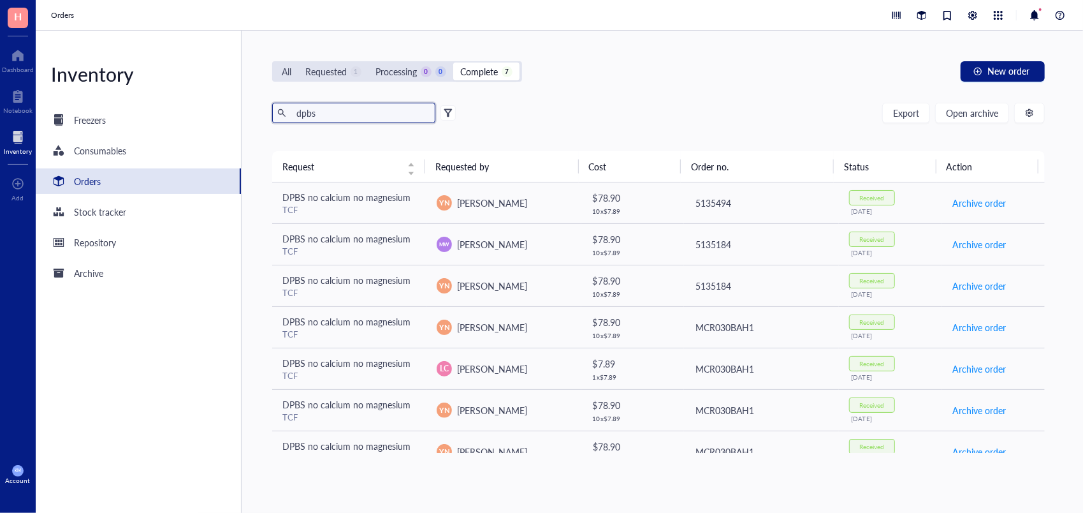
type input "dpbs"
click at [329, 65] on div "Requested" at bounding box center [325, 71] width 41 height 14
click at [298, 62] on input "Requested 1" at bounding box center [298, 62] width 0 height 0
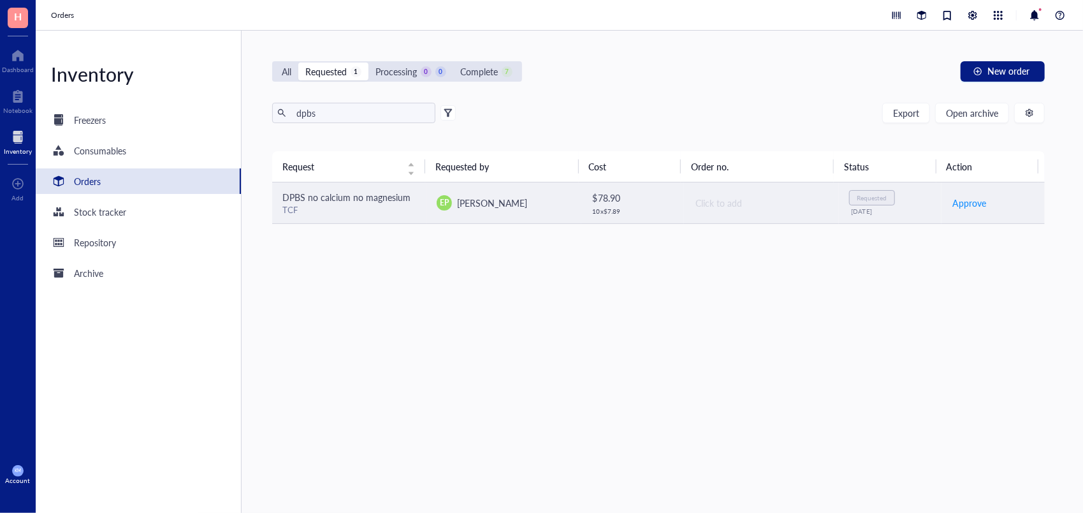
click at [527, 196] on div "[PERSON_NAME]" at bounding box center [492, 203] width 70 height 14
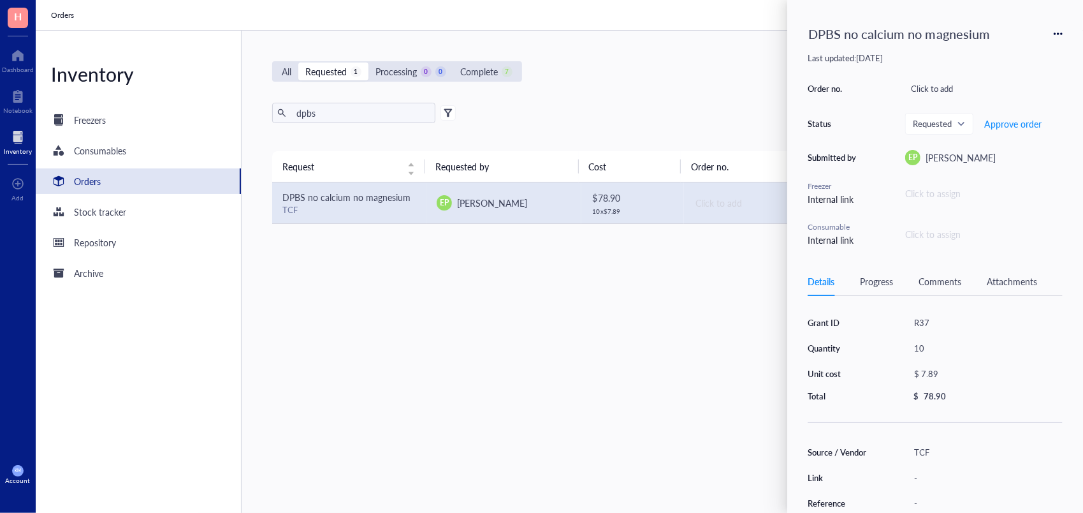
click at [866, 283] on div "Progress" at bounding box center [876, 281] width 33 height 14
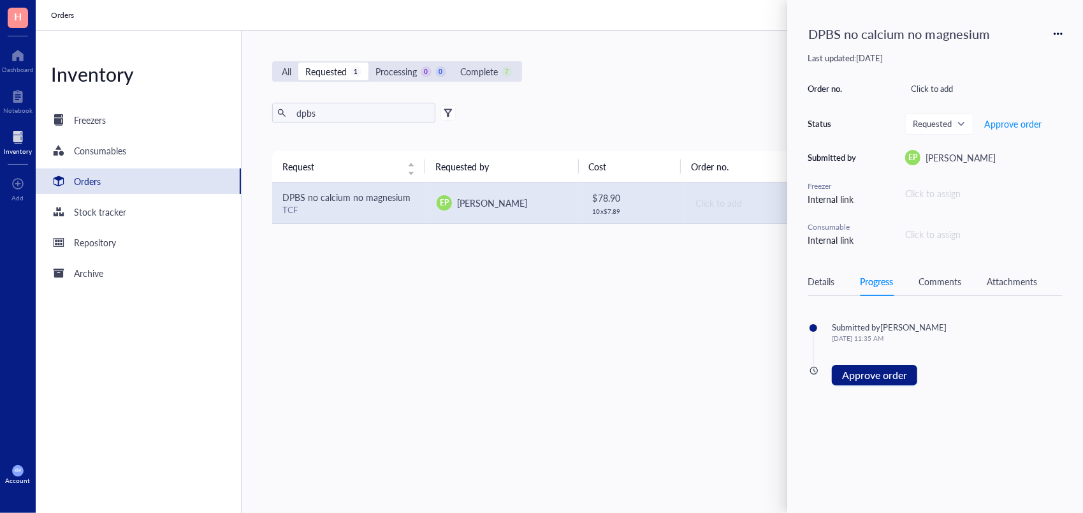
click at [827, 284] on div "Details" at bounding box center [821, 281] width 27 height 14
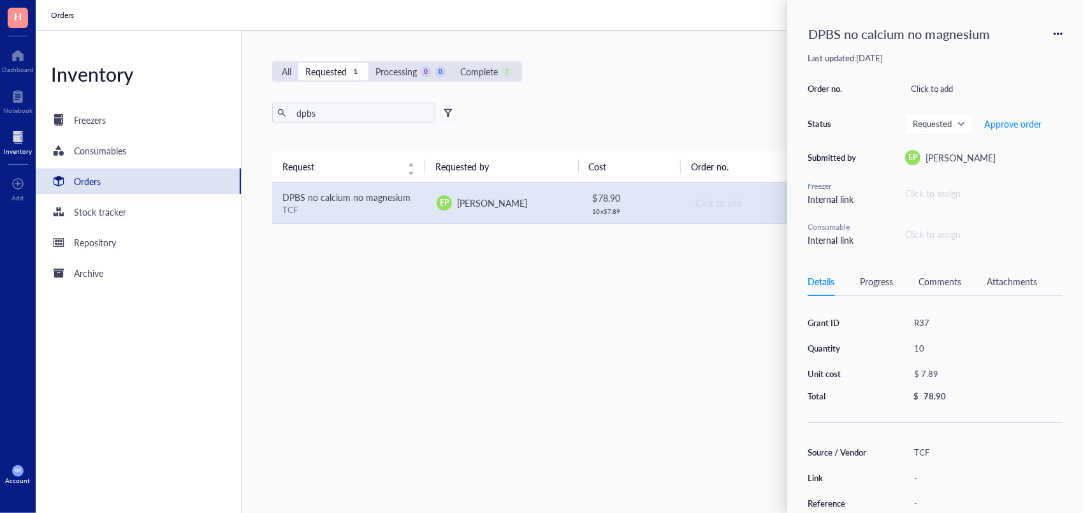
click at [845, 364] on div "Grant ID R37 Quantity 10 Unit cost $ 7.89 Total $ 78.90" at bounding box center [935, 358] width 255 height 88
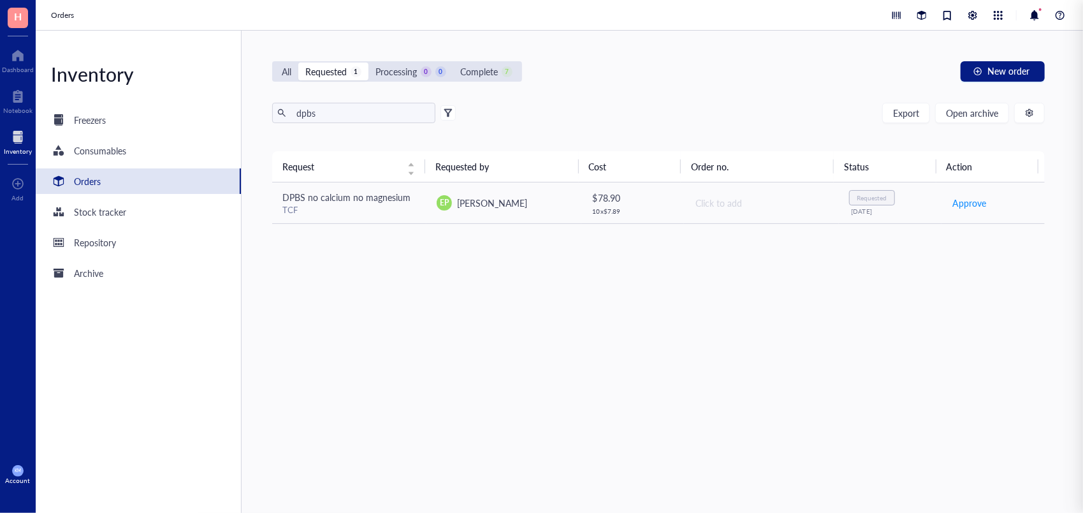
click at [668, 305] on div "Request Requested by Cost Order no. Status Action DPBS no calcium no magnesium …" at bounding box center [658, 301] width 773 height 301
